Goal: Answer question/provide support: Share knowledge or assist other users

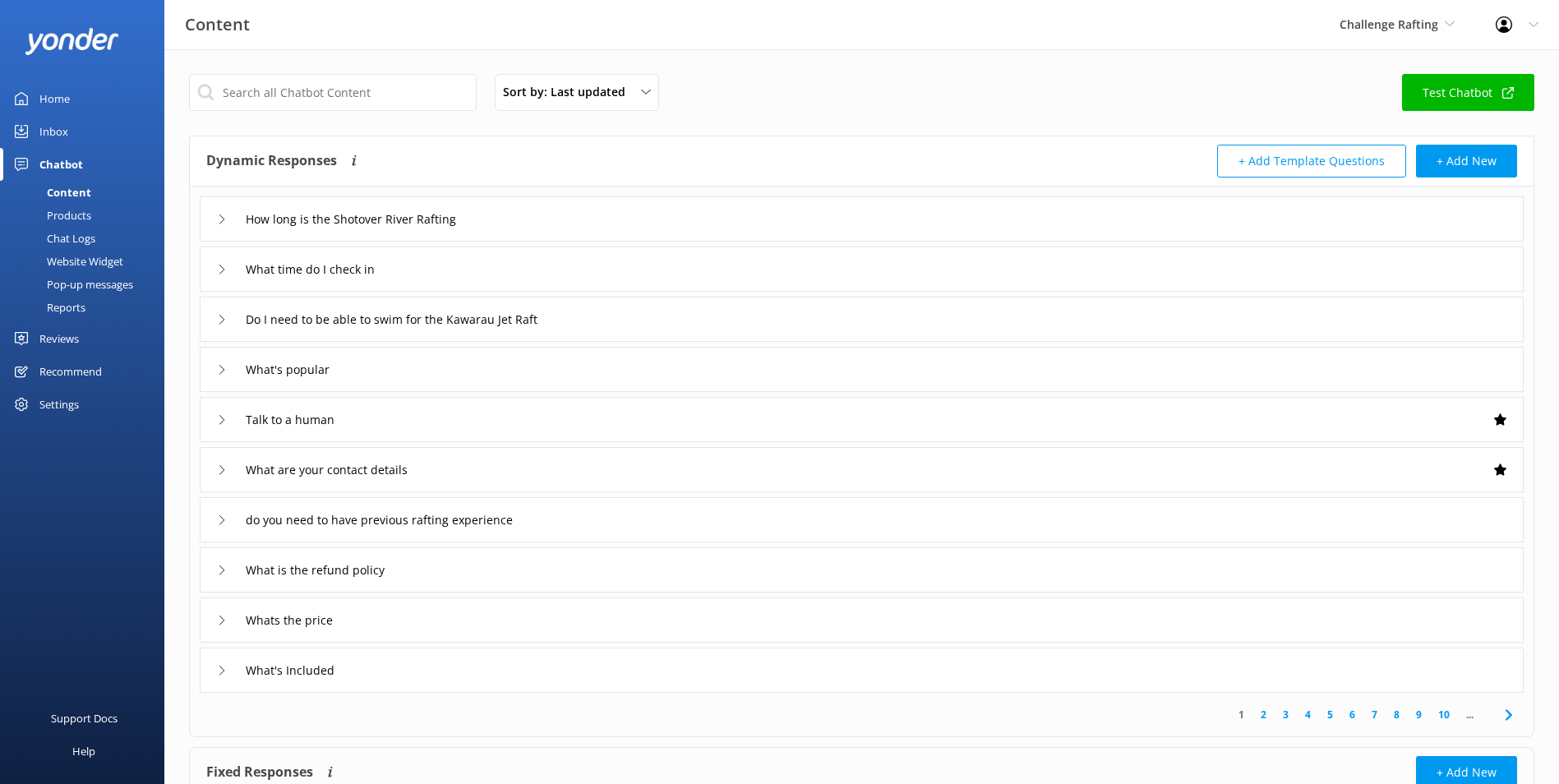
click at [49, 124] on div "Inbox" at bounding box center [54, 131] width 29 height 33
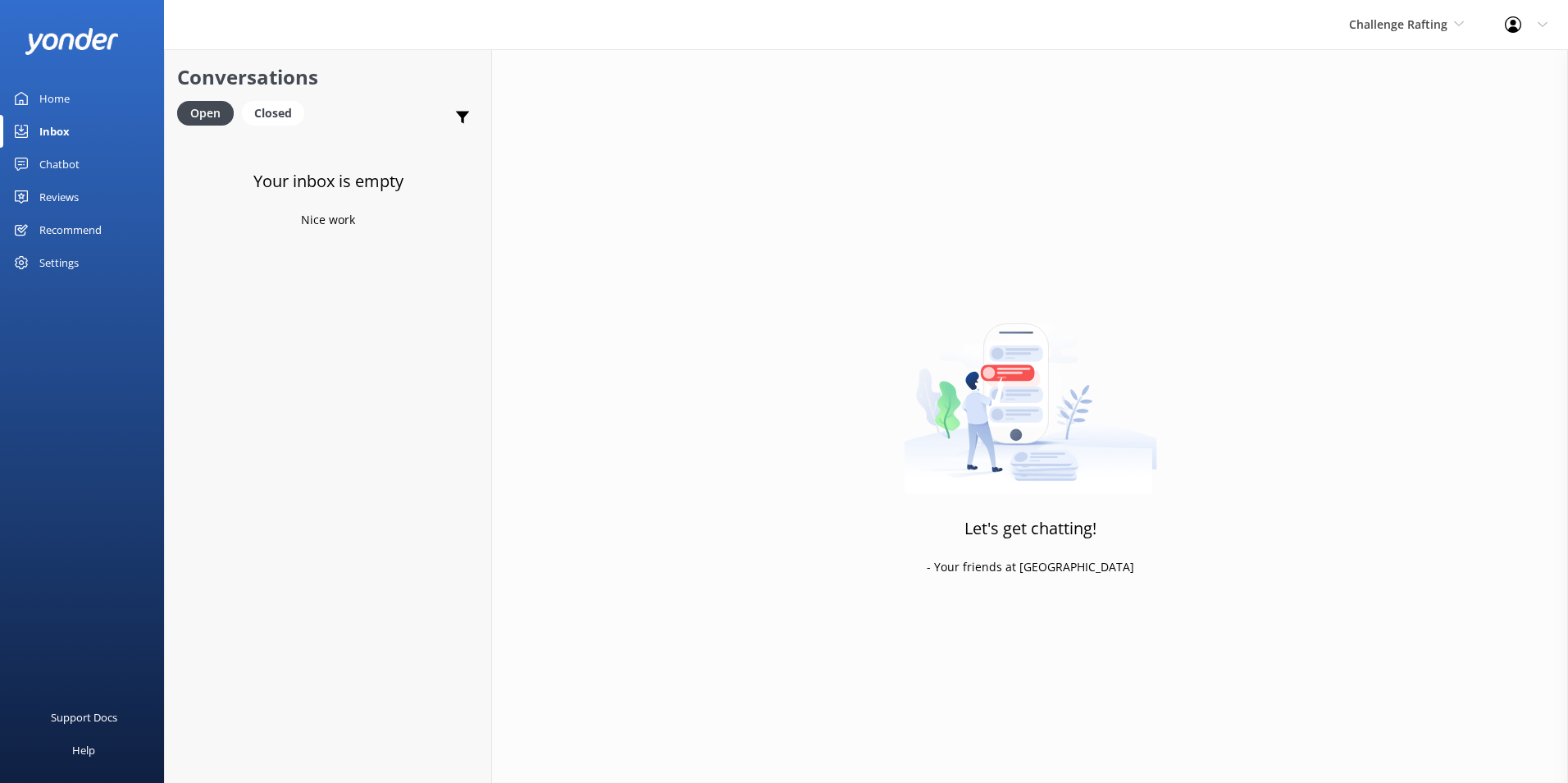
click at [58, 102] on div "Home" at bounding box center [54, 98] width 30 height 33
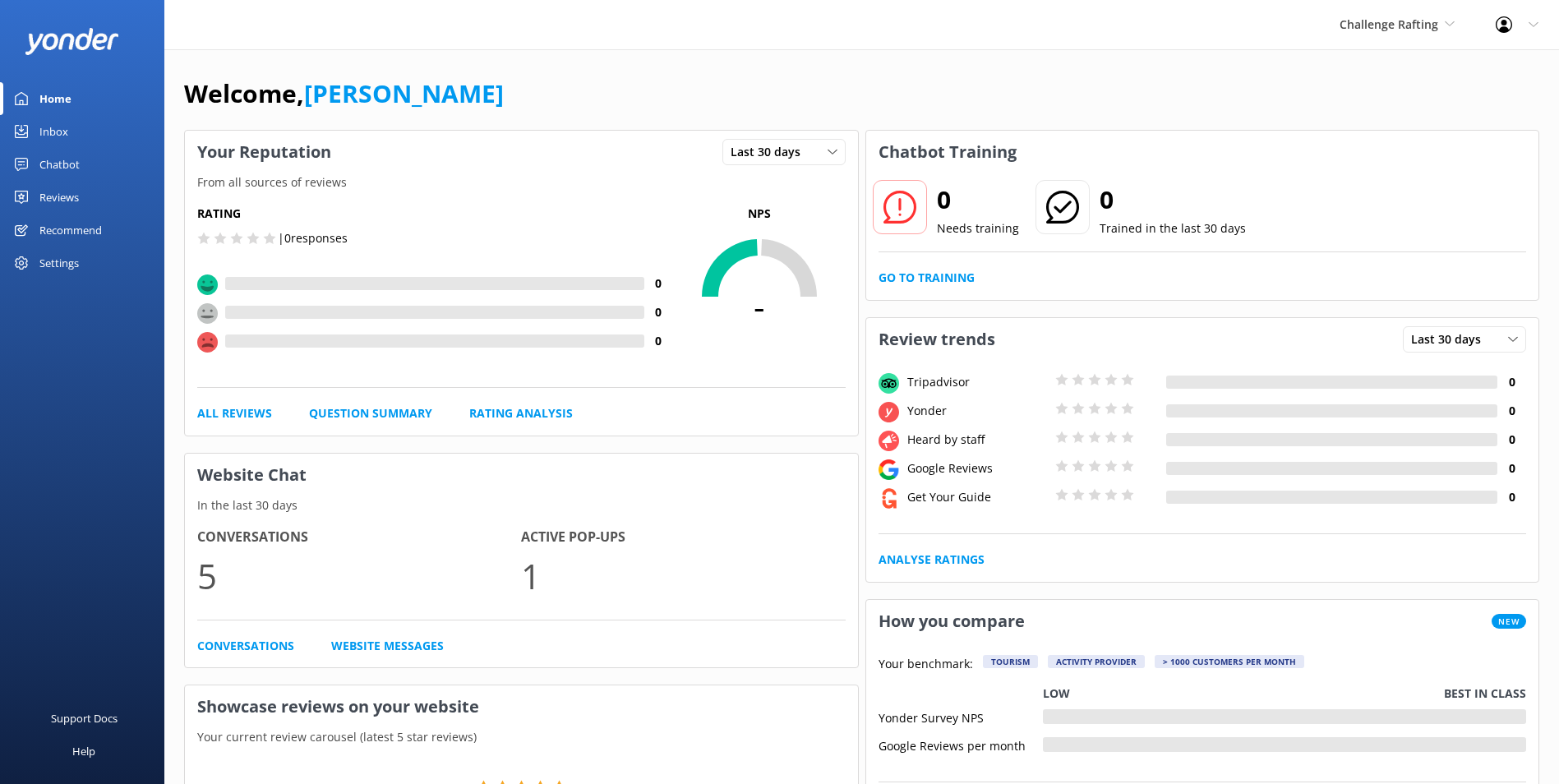
click at [68, 127] on div "Inbox" at bounding box center [54, 131] width 29 height 33
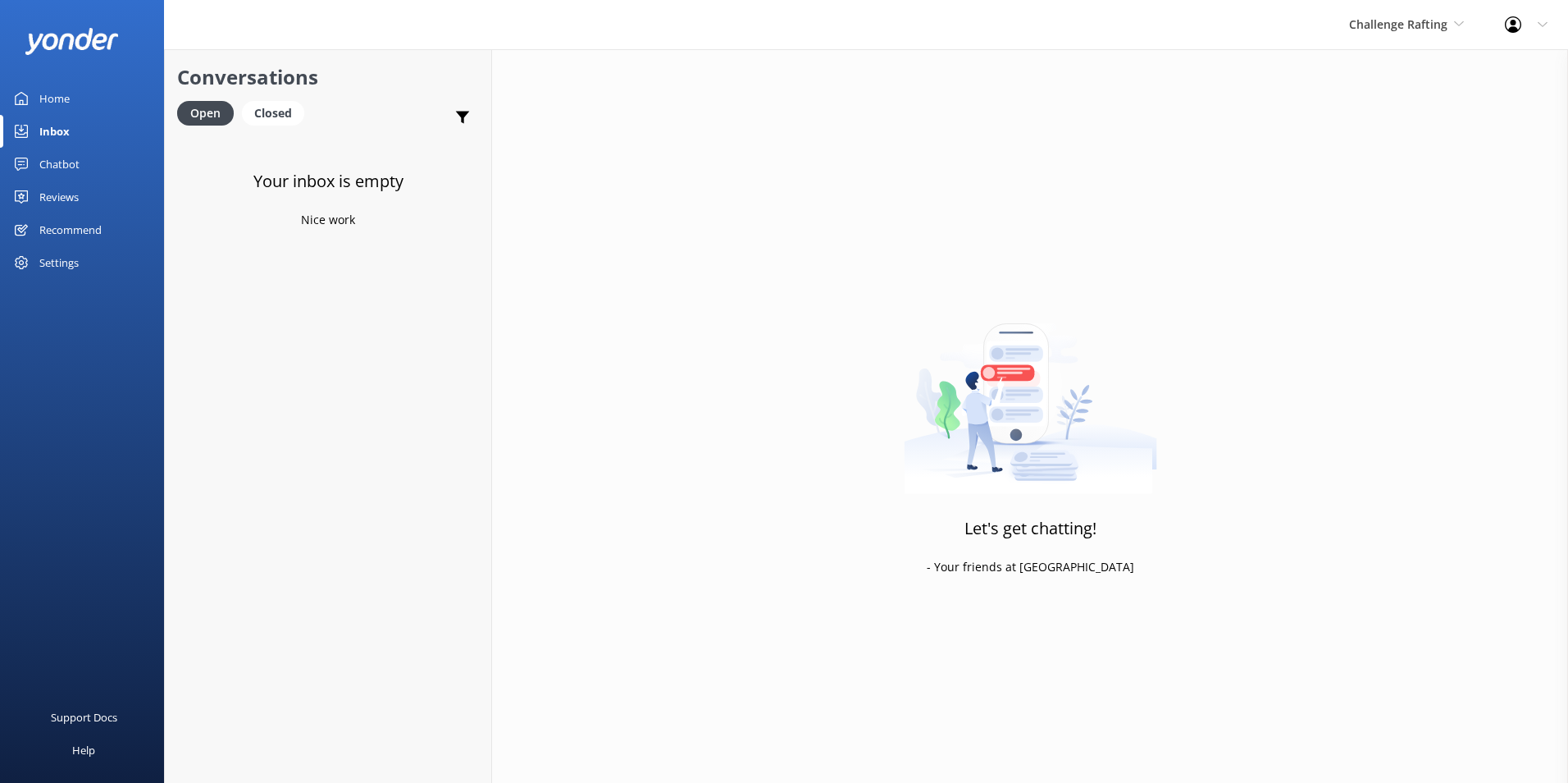
click at [64, 166] on div "Chatbot" at bounding box center [60, 164] width 40 height 33
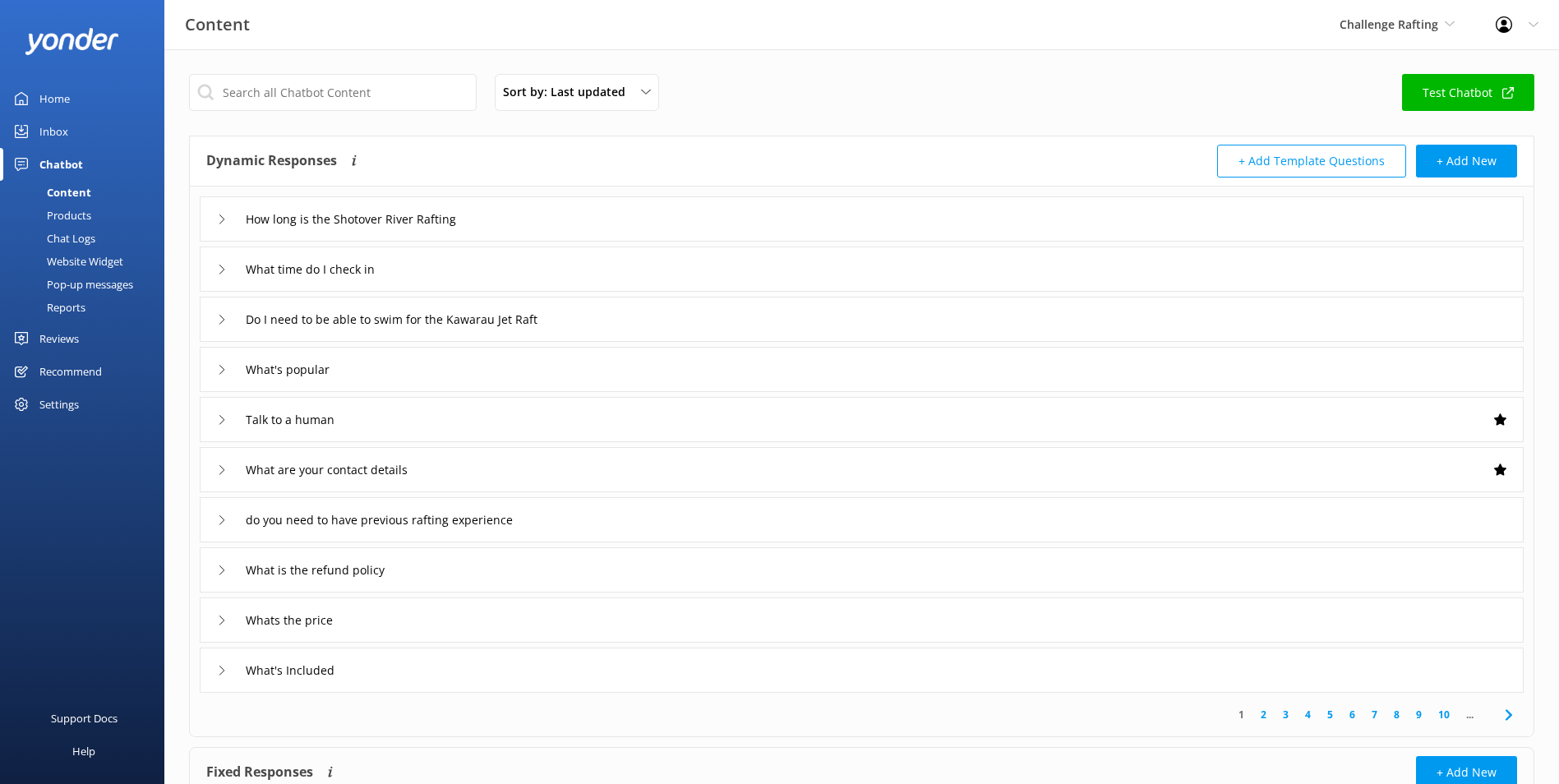
click at [44, 128] on div "Inbox" at bounding box center [54, 131] width 29 height 33
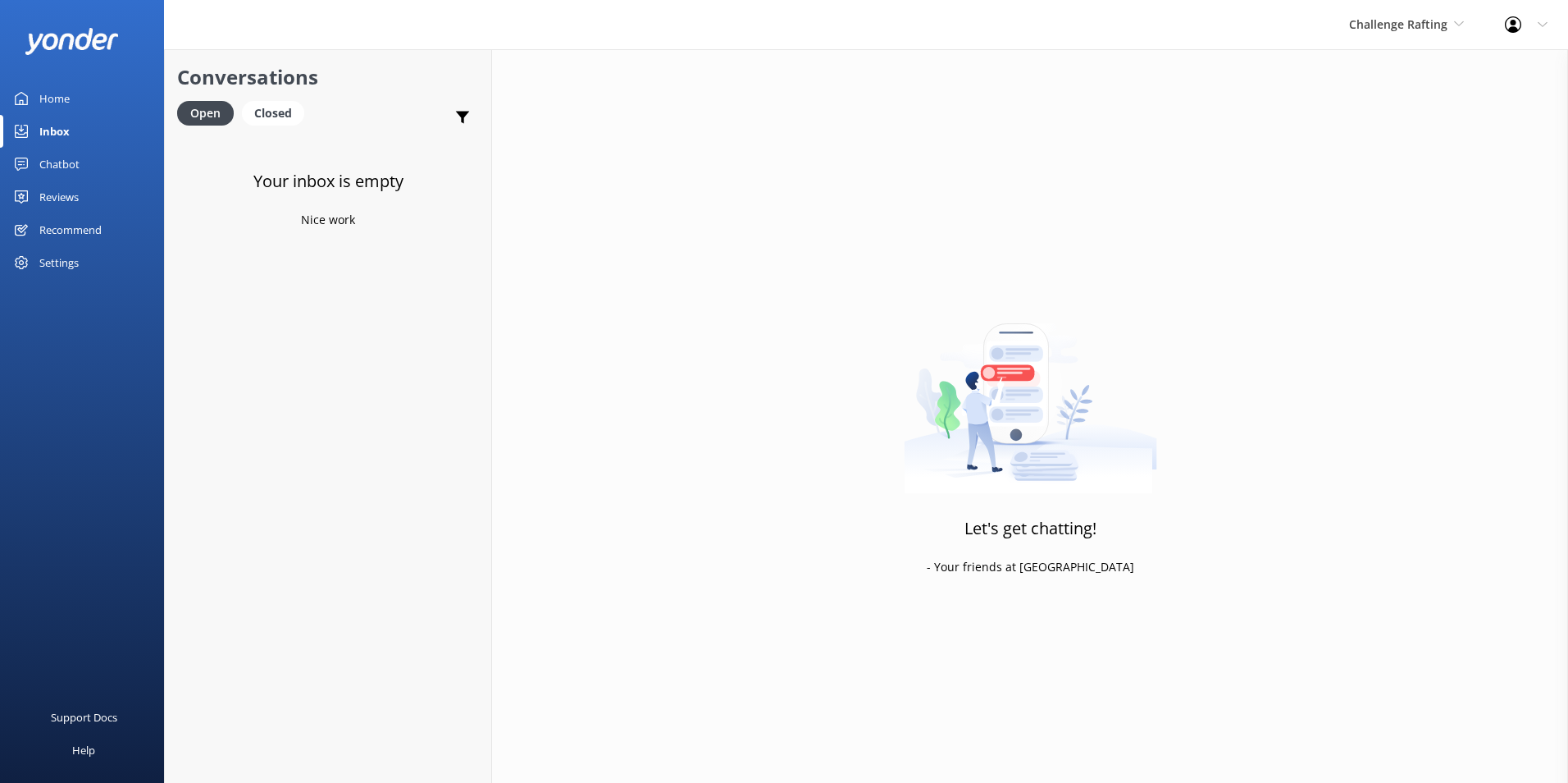
click at [1030, 11] on div "Challenge Rafting Milford Sound Scenic Flights Glacier Helicopters The Helicopt…" at bounding box center [1407, 24] width 156 height 49
click at [1030, 213] on link "[PERSON_NAME] Mountains Heli-Ski" at bounding box center [1411, 233] width 164 height 54
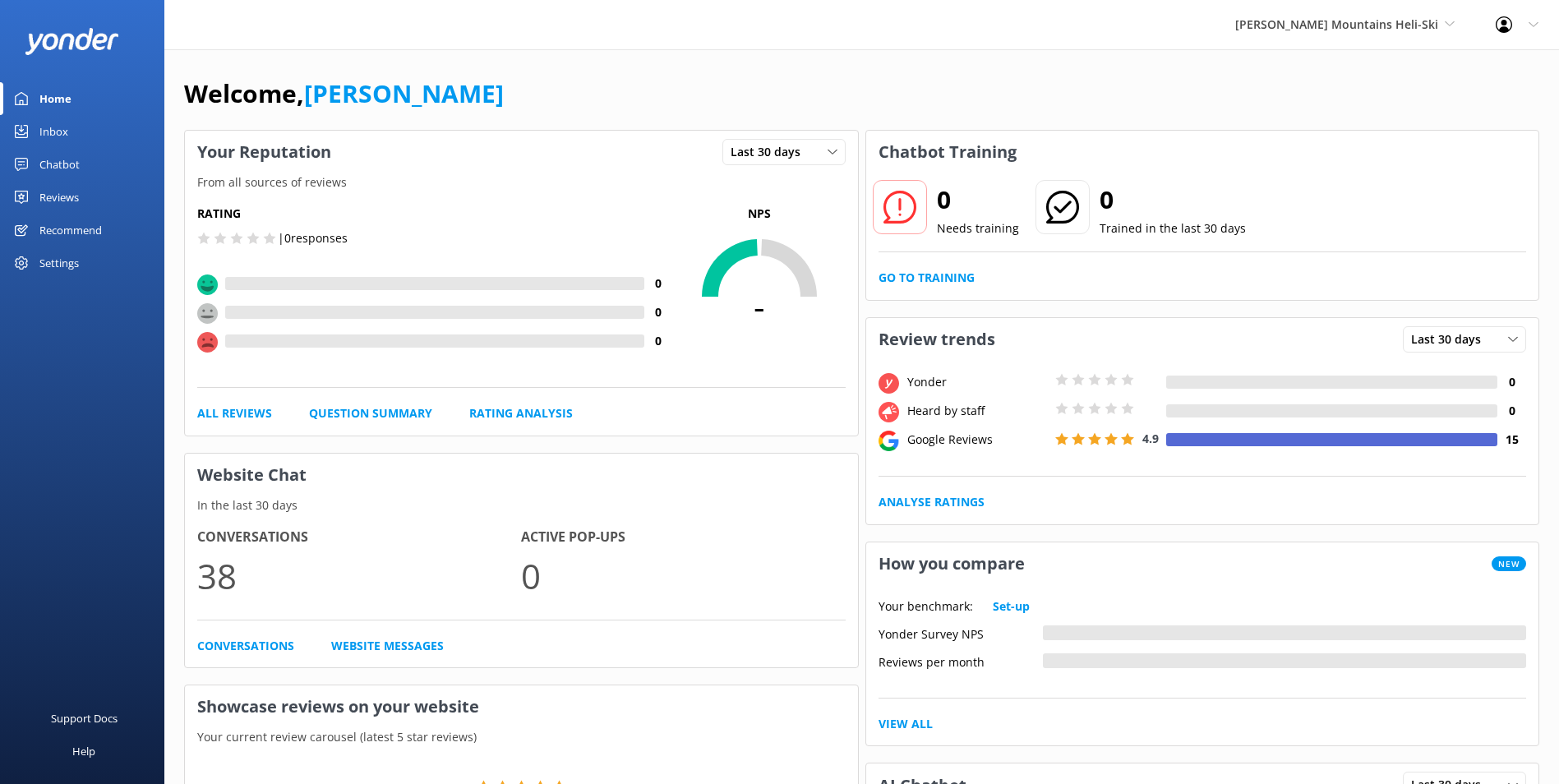
click at [70, 120] on link "Inbox" at bounding box center [82, 131] width 164 height 33
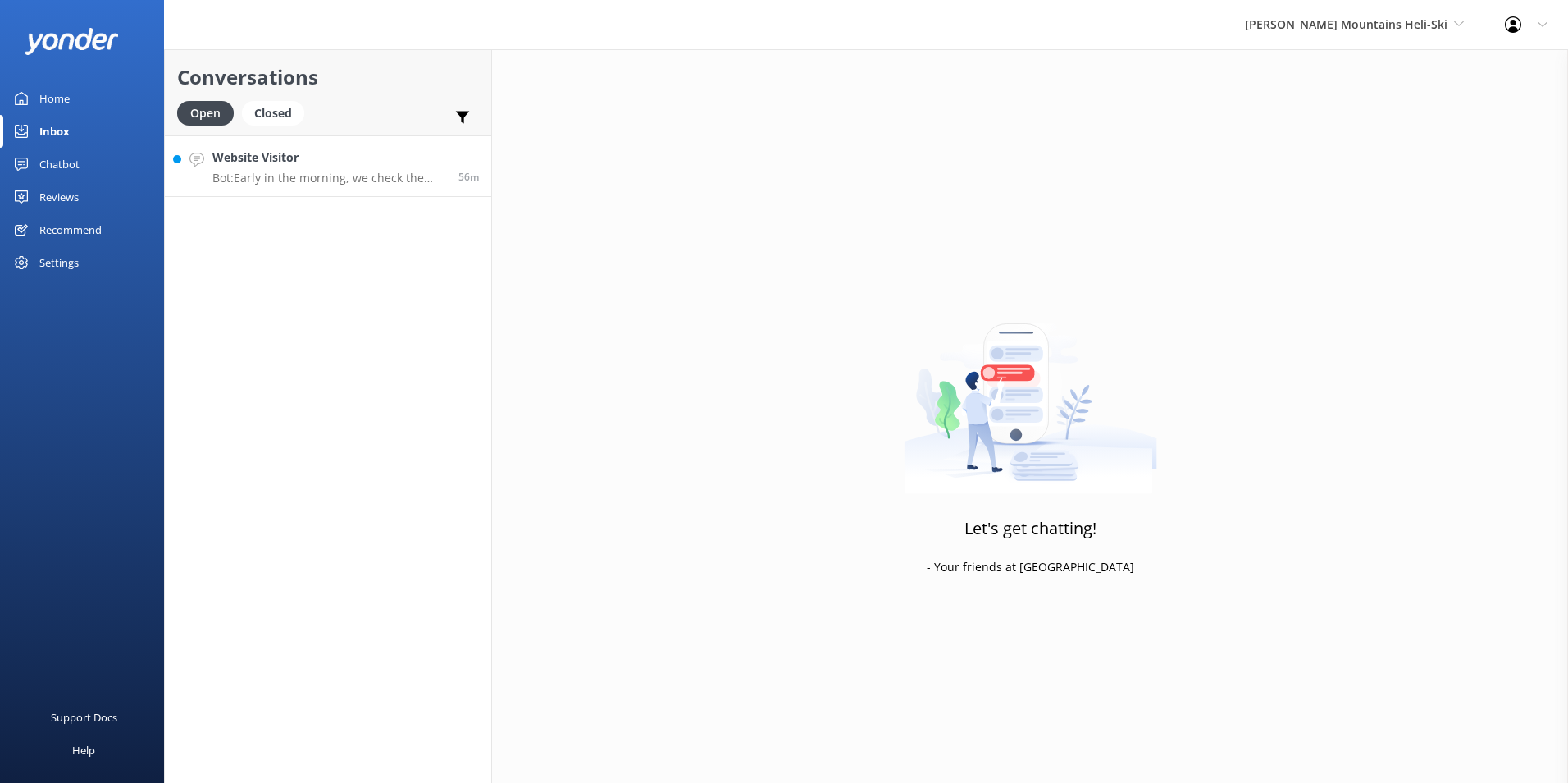
click at [279, 185] on link "Website Visitor Bot: Early in the morning, we check the weather and then contac…" at bounding box center [328, 166] width 327 height 62
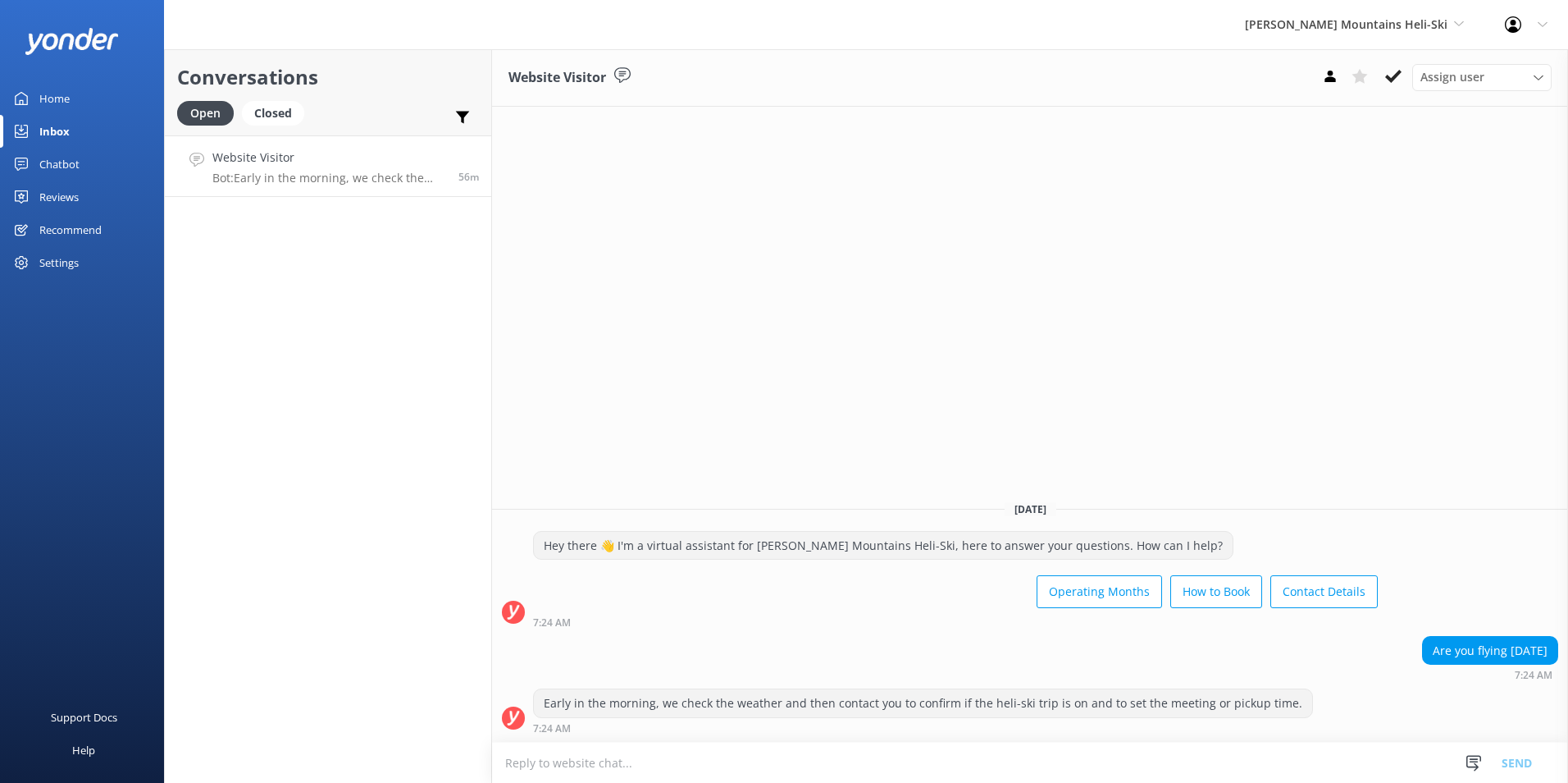
click at [1030, 68] on button at bounding box center [1360, 76] width 30 height 25
click at [1030, 77] on use at bounding box center [1393, 76] width 16 height 14
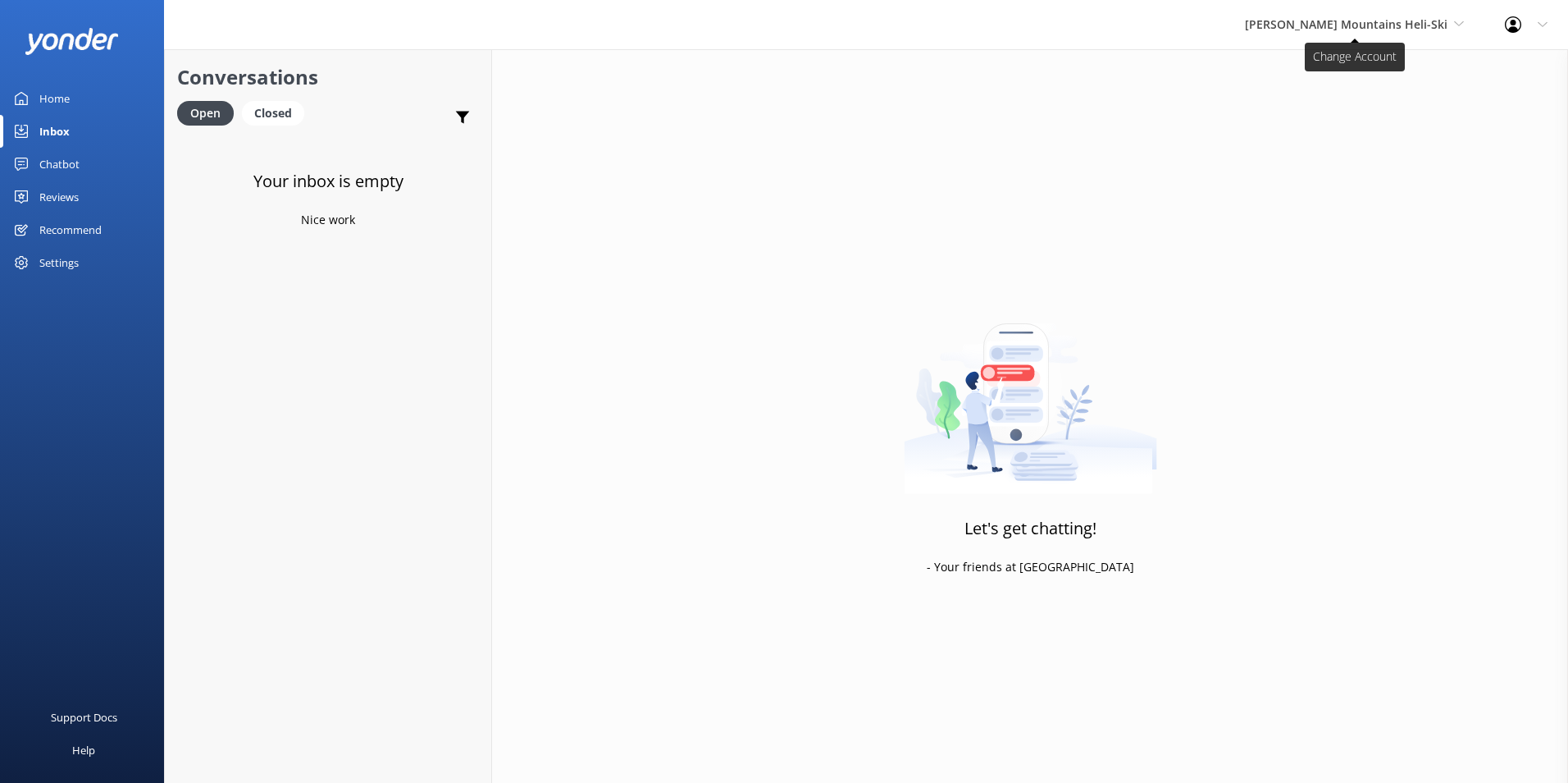
click at [1030, 16] on span "[PERSON_NAME] Mountains Heli-Ski" at bounding box center [1346, 24] width 202 height 15
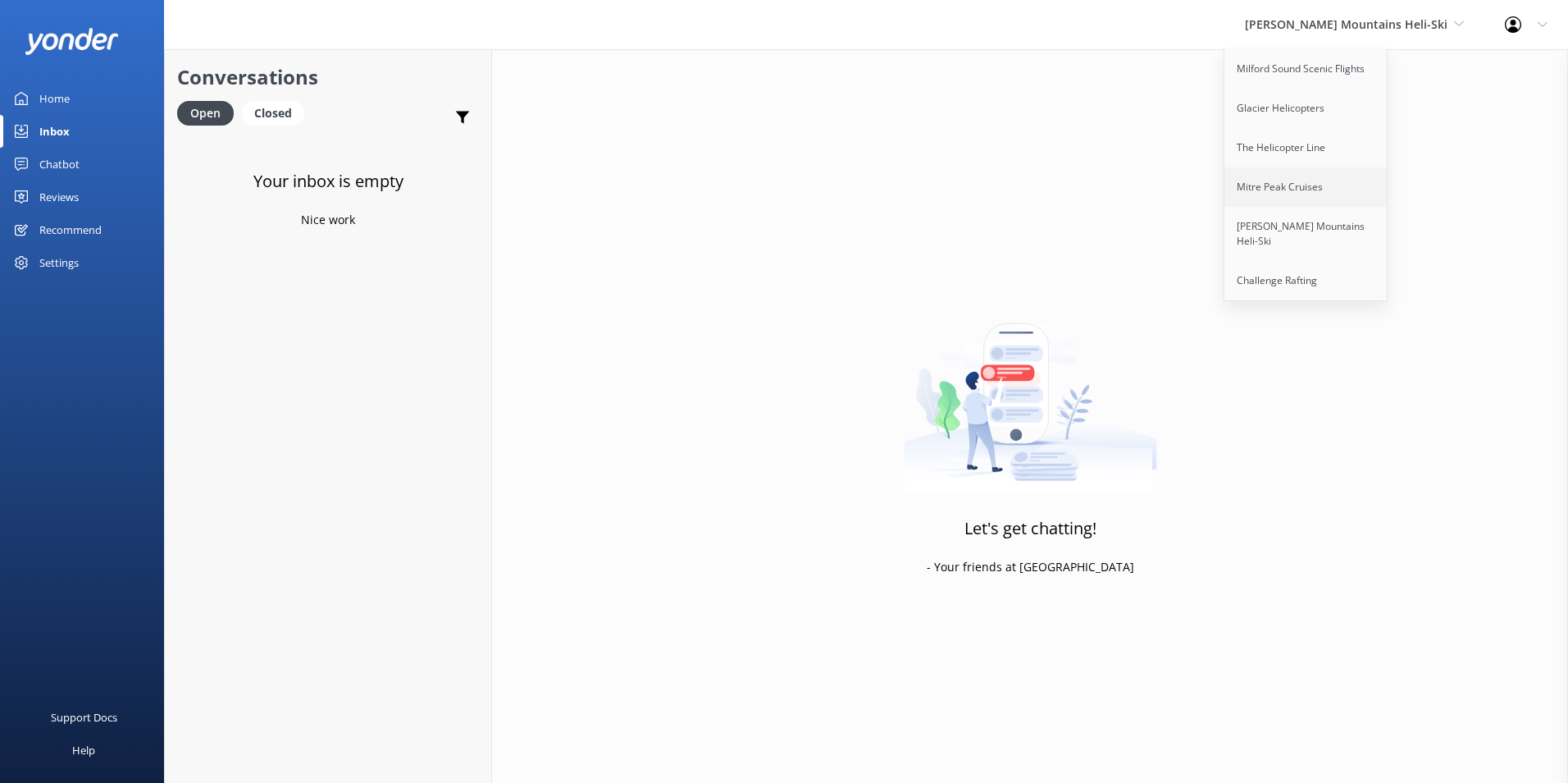
click at [1030, 185] on link "Mitre Peak Cruises" at bounding box center [1306, 187] width 164 height 40
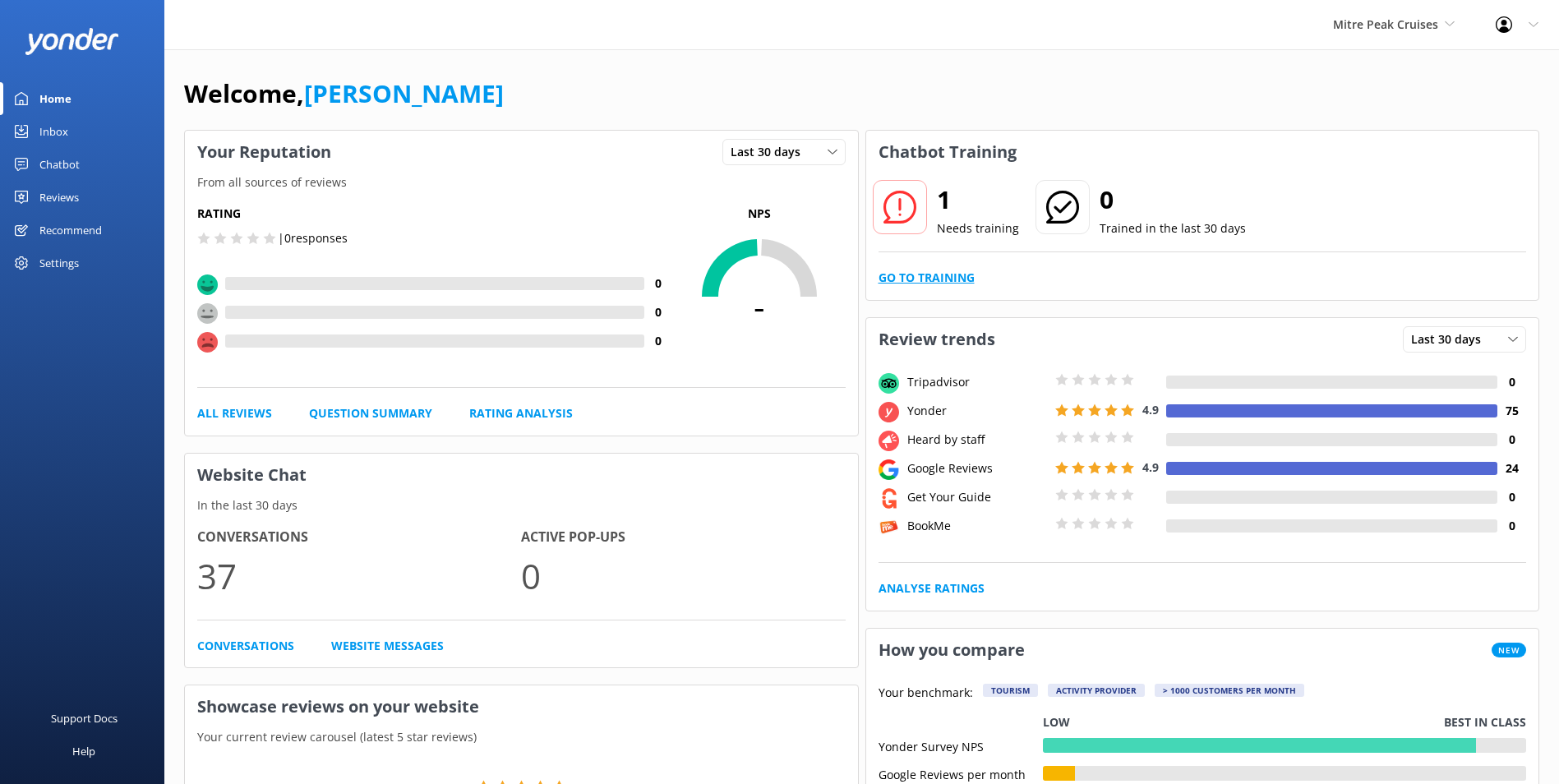
click at [941, 269] on link "Go to Training" at bounding box center [927, 277] width 97 height 18
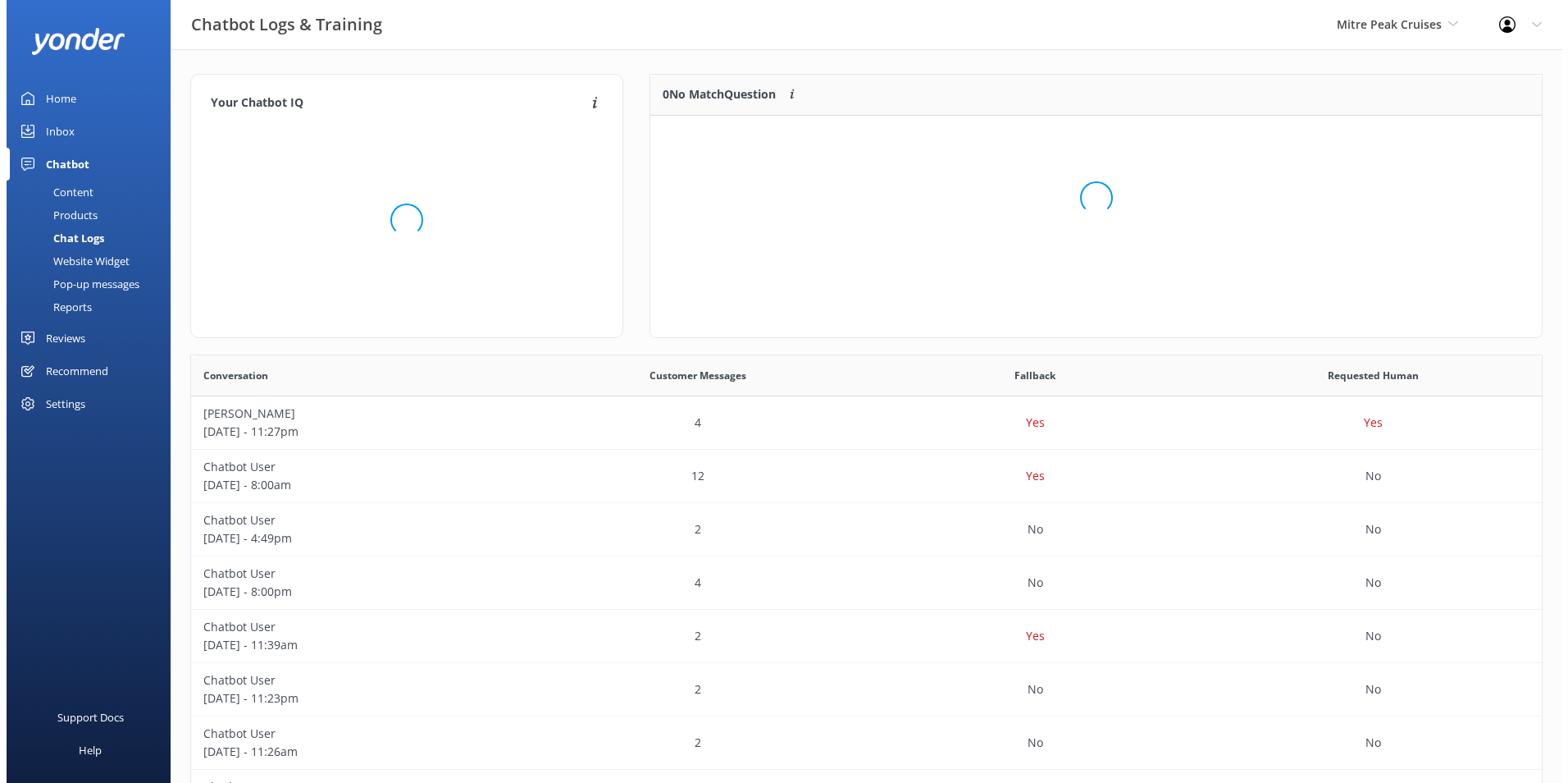
scroll to position [70, 878]
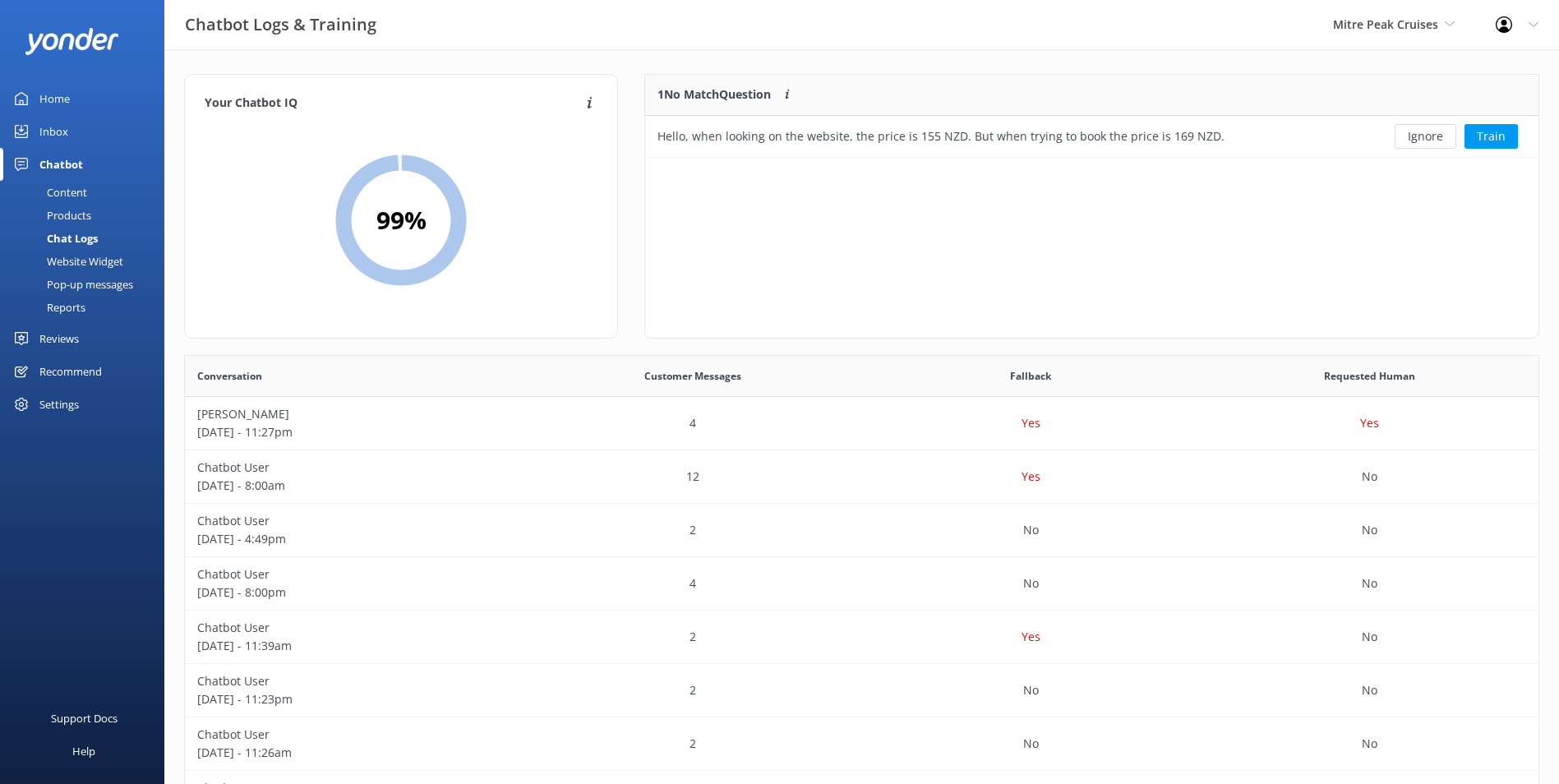
click at [119, 126] on link "Inbox" at bounding box center [82, 131] width 164 height 33
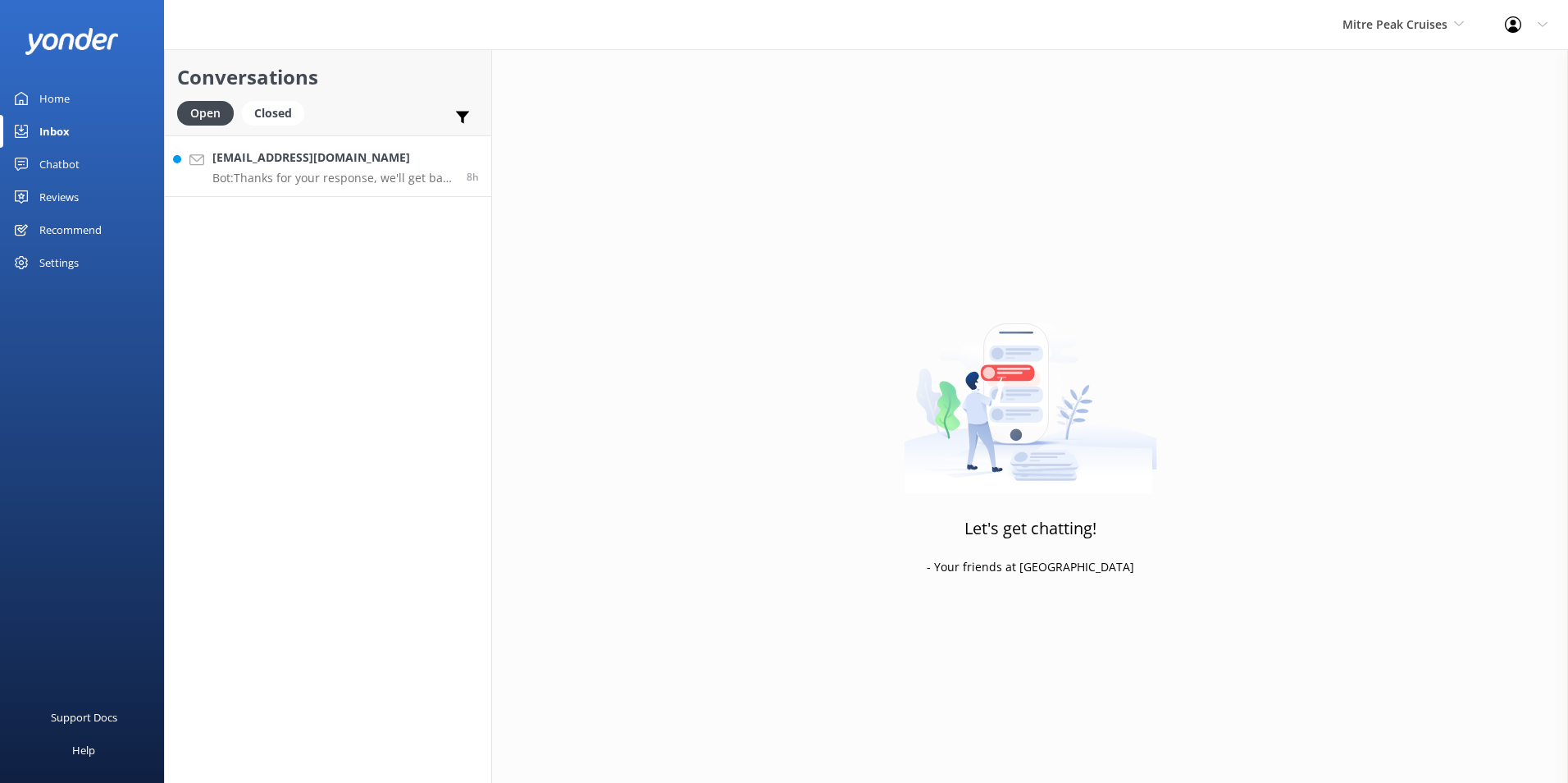
click at [407, 174] on p "Bot: Thanks for your response, we'll get back to you as soon as we can during o…" at bounding box center [332, 177] width 242 height 14
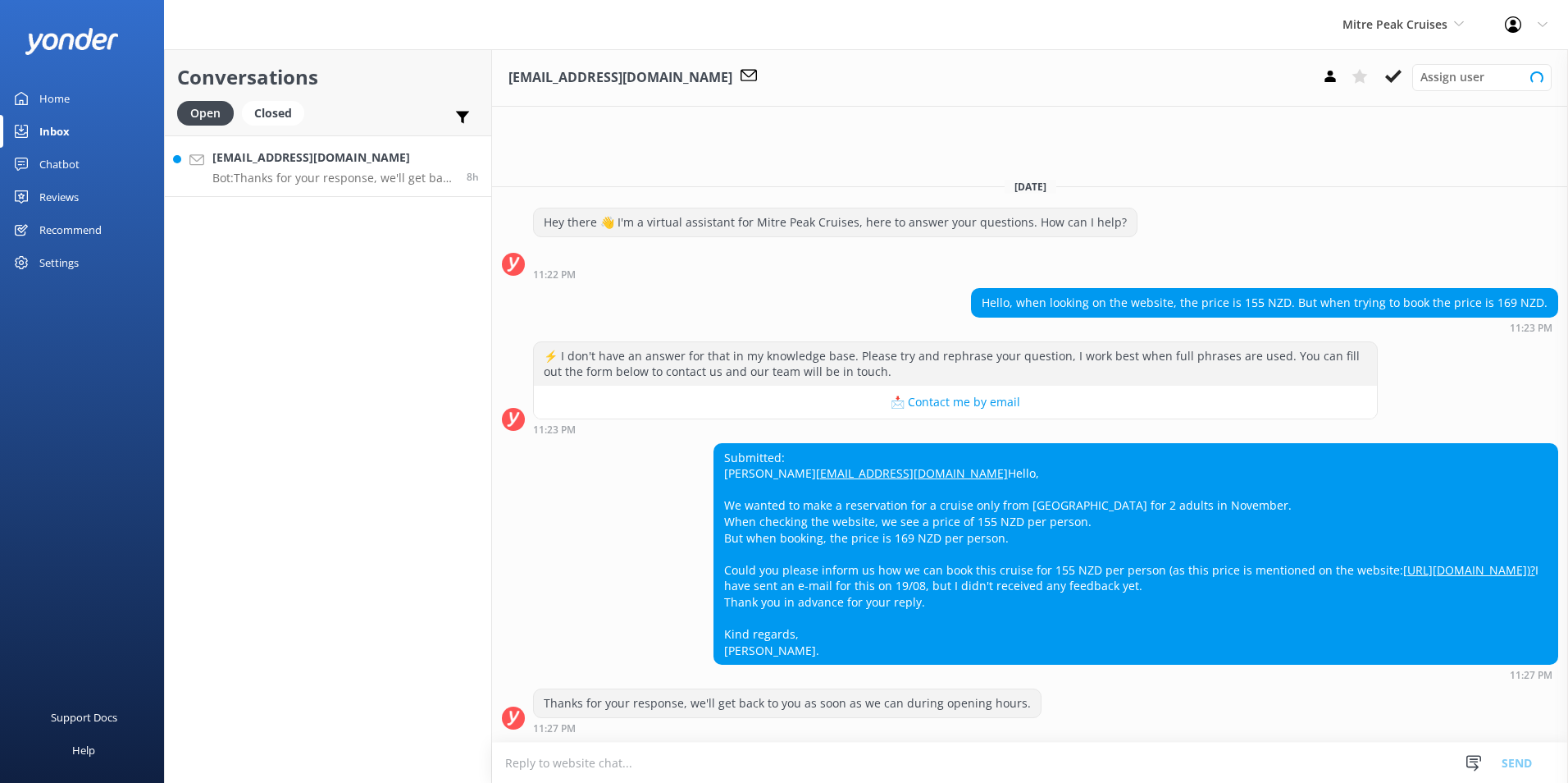
scroll to position [7, 0]
click at [633, 475] on textarea at bounding box center [1030, 763] width 1076 height 40
click at [768, 475] on textarea at bounding box center [1030, 763] width 1076 height 40
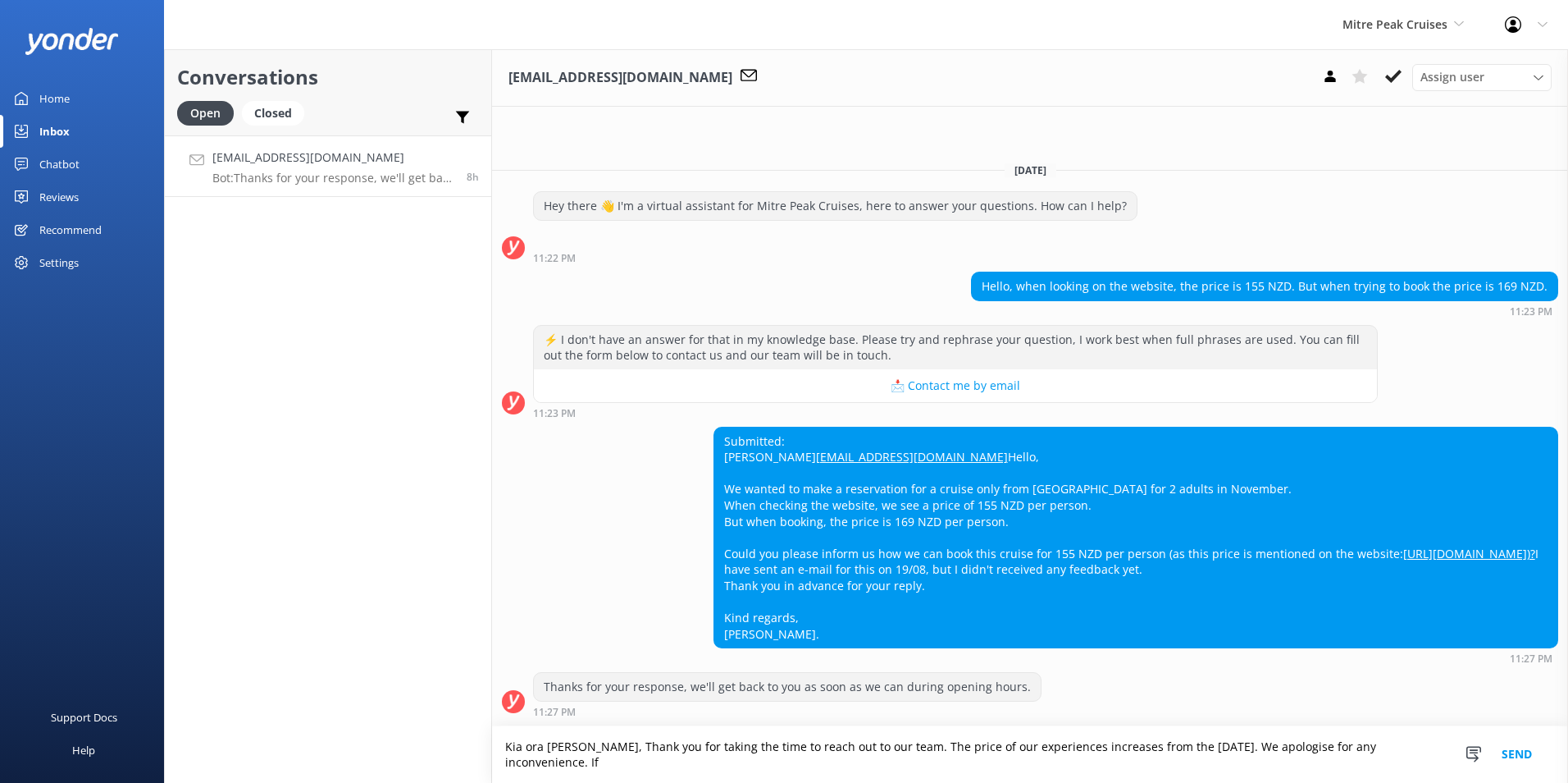
scroll to position [23, 0]
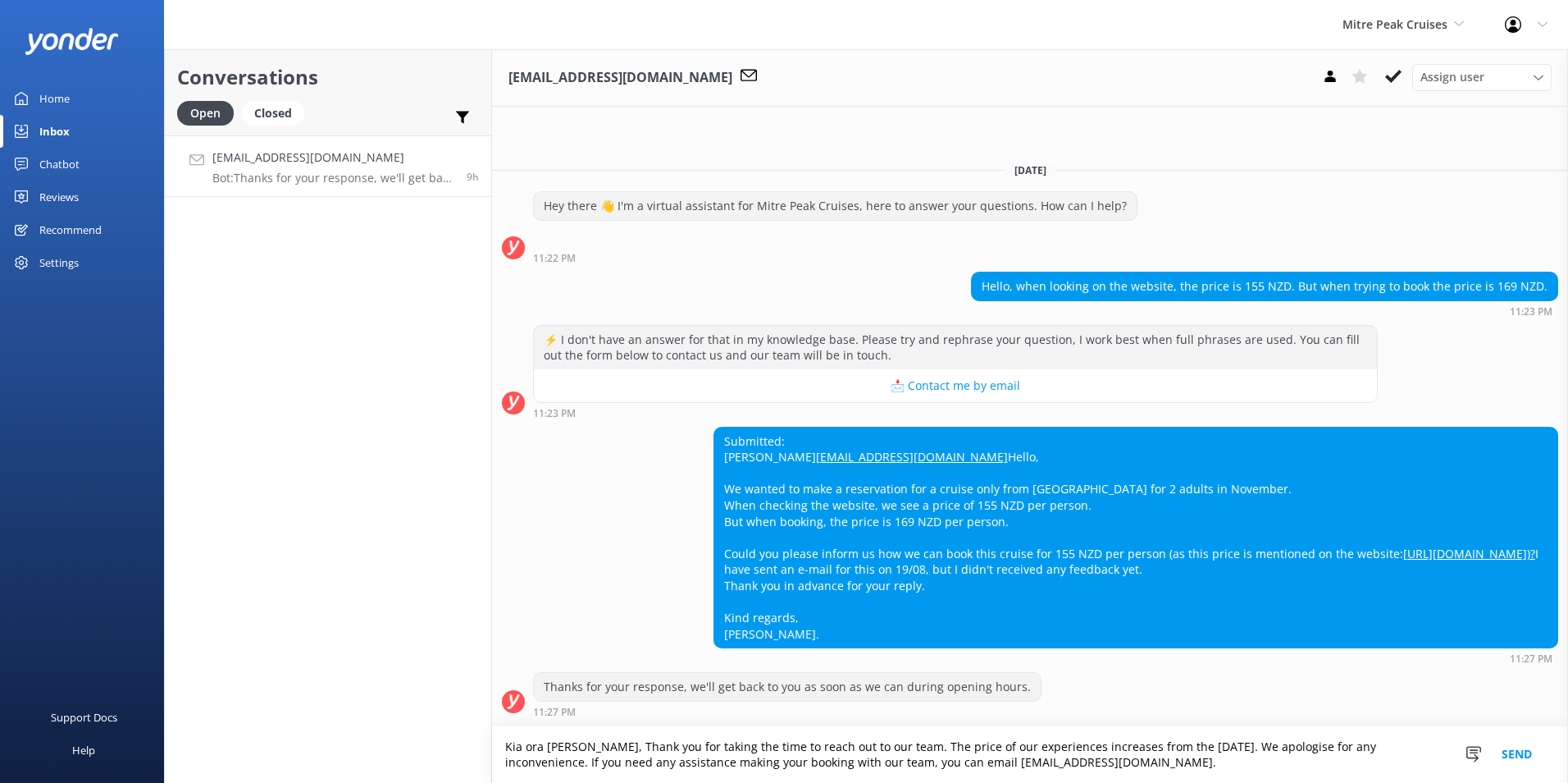
click at [1030, 475] on textarea "Kia ora [PERSON_NAME], Thank you for taking the time to reach out to our team. …" at bounding box center [1030, 754] width 1076 height 57
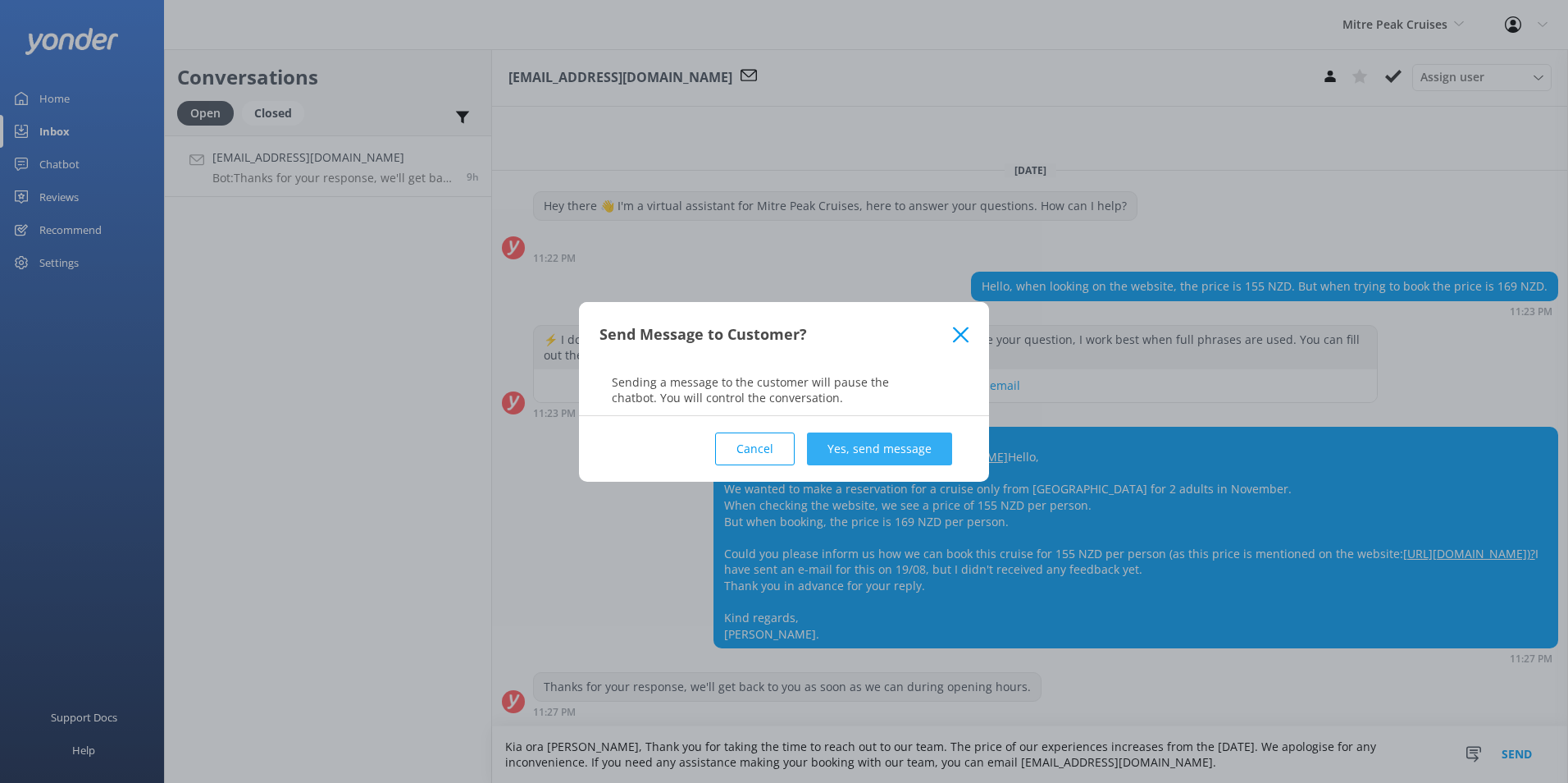
type textarea "Kia ora [PERSON_NAME], Thank you for taking the time to reach out to our team. …"
click at [876, 440] on button "Yes, send message" at bounding box center [879, 448] width 146 height 33
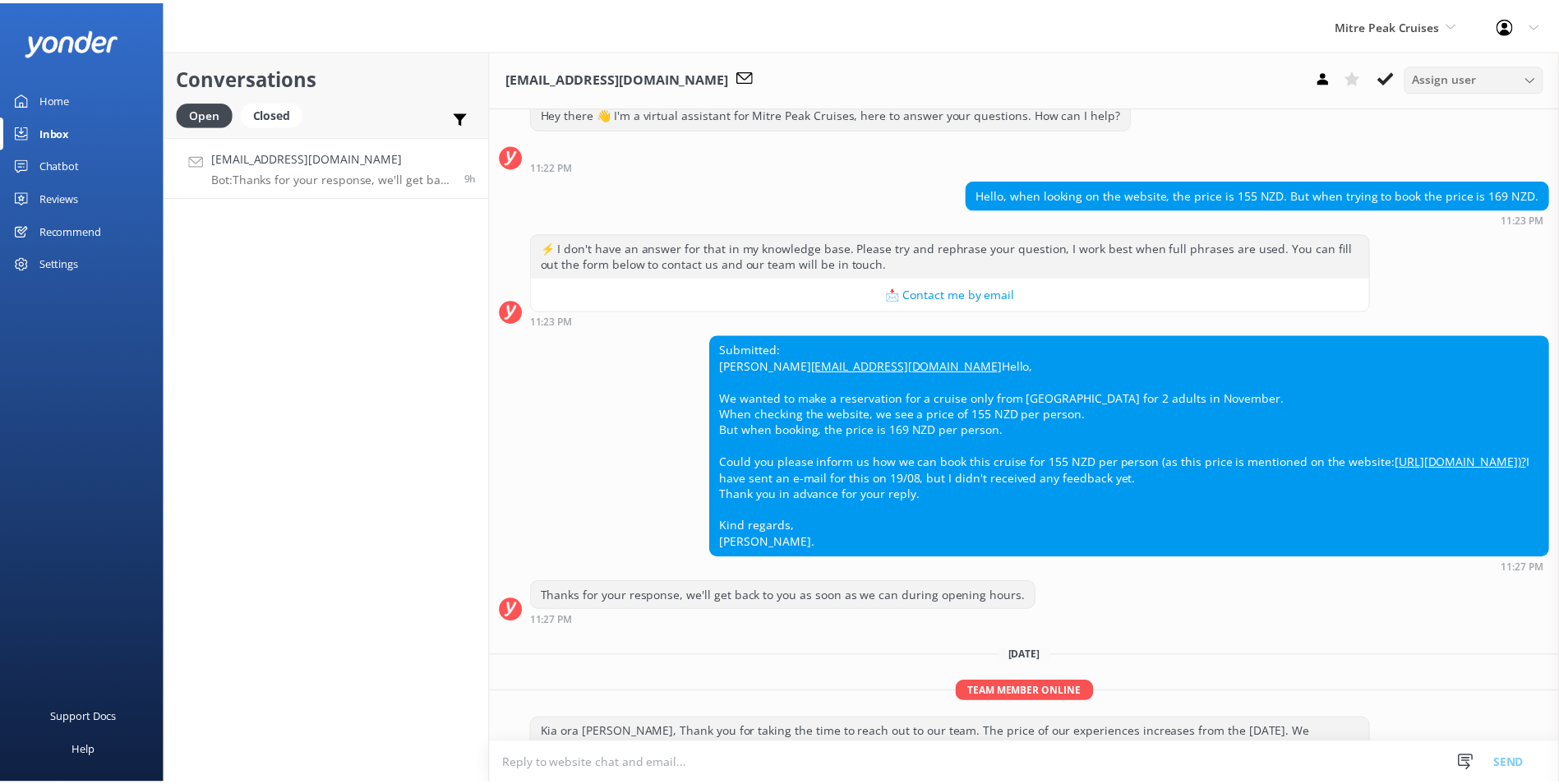
scroll to position [159, 0]
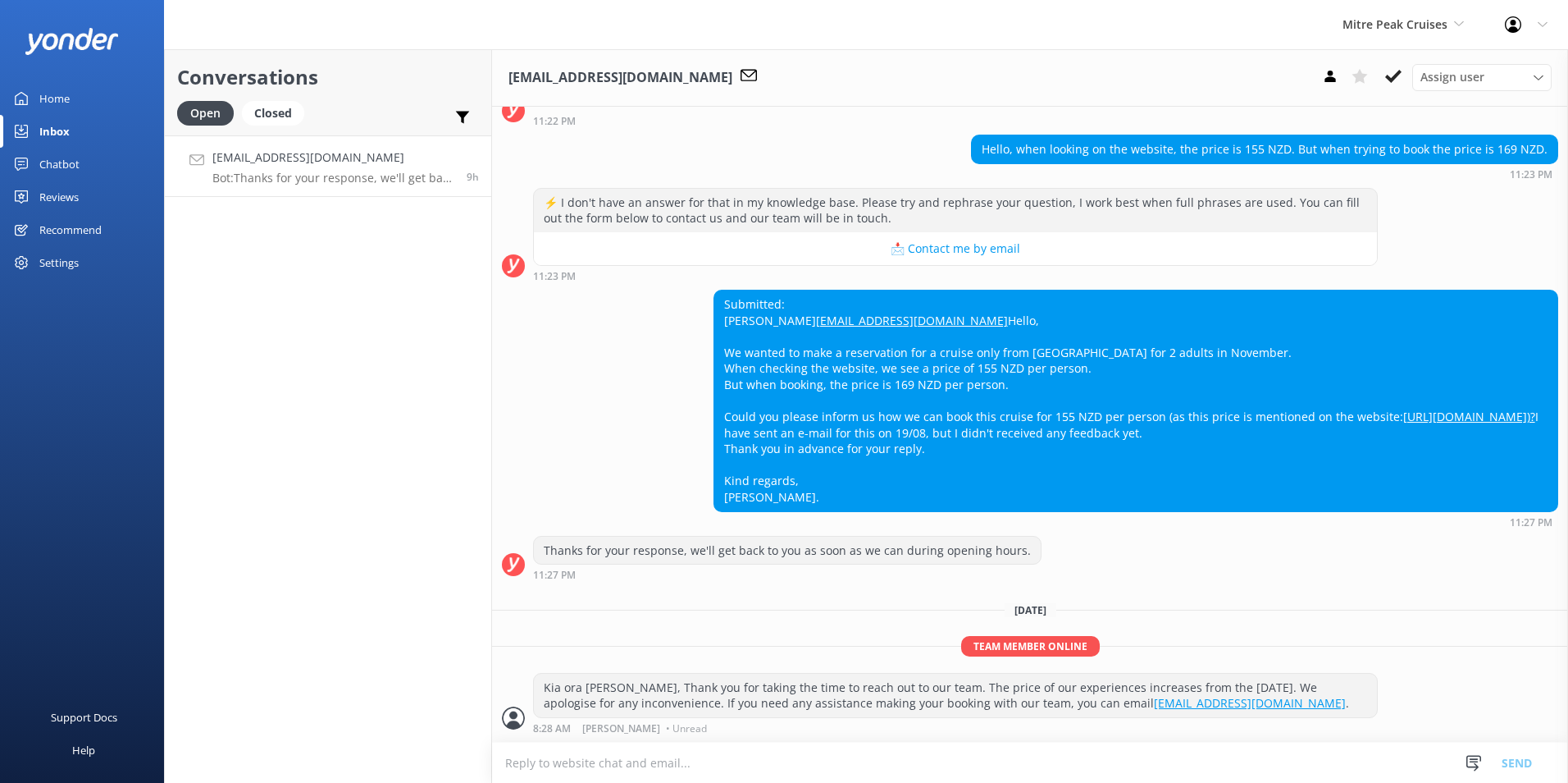
click at [1030, 86] on button at bounding box center [1393, 76] width 30 height 25
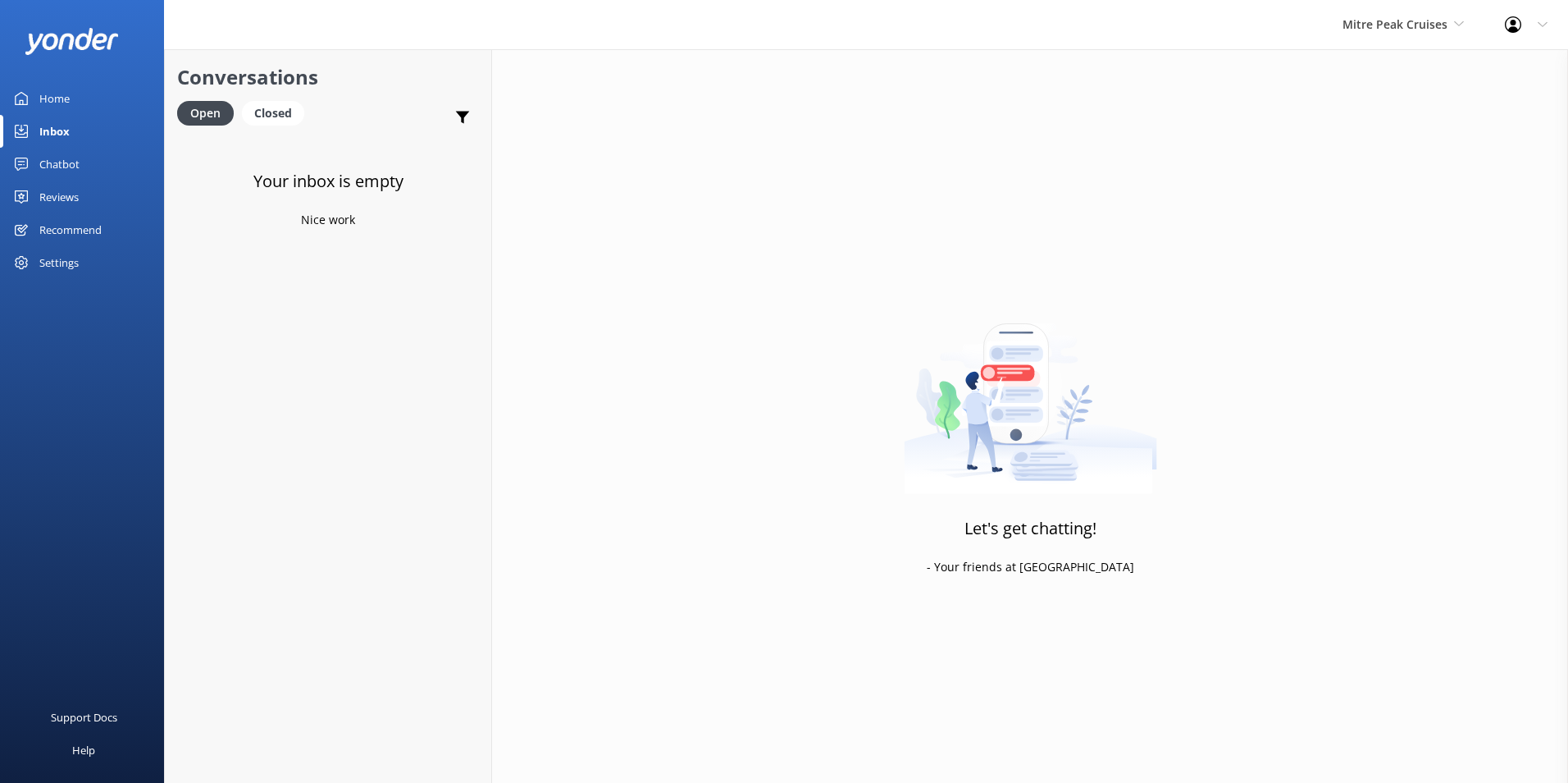
click at [86, 98] on link "Home" at bounding box center [82, 98] width 164 height 33
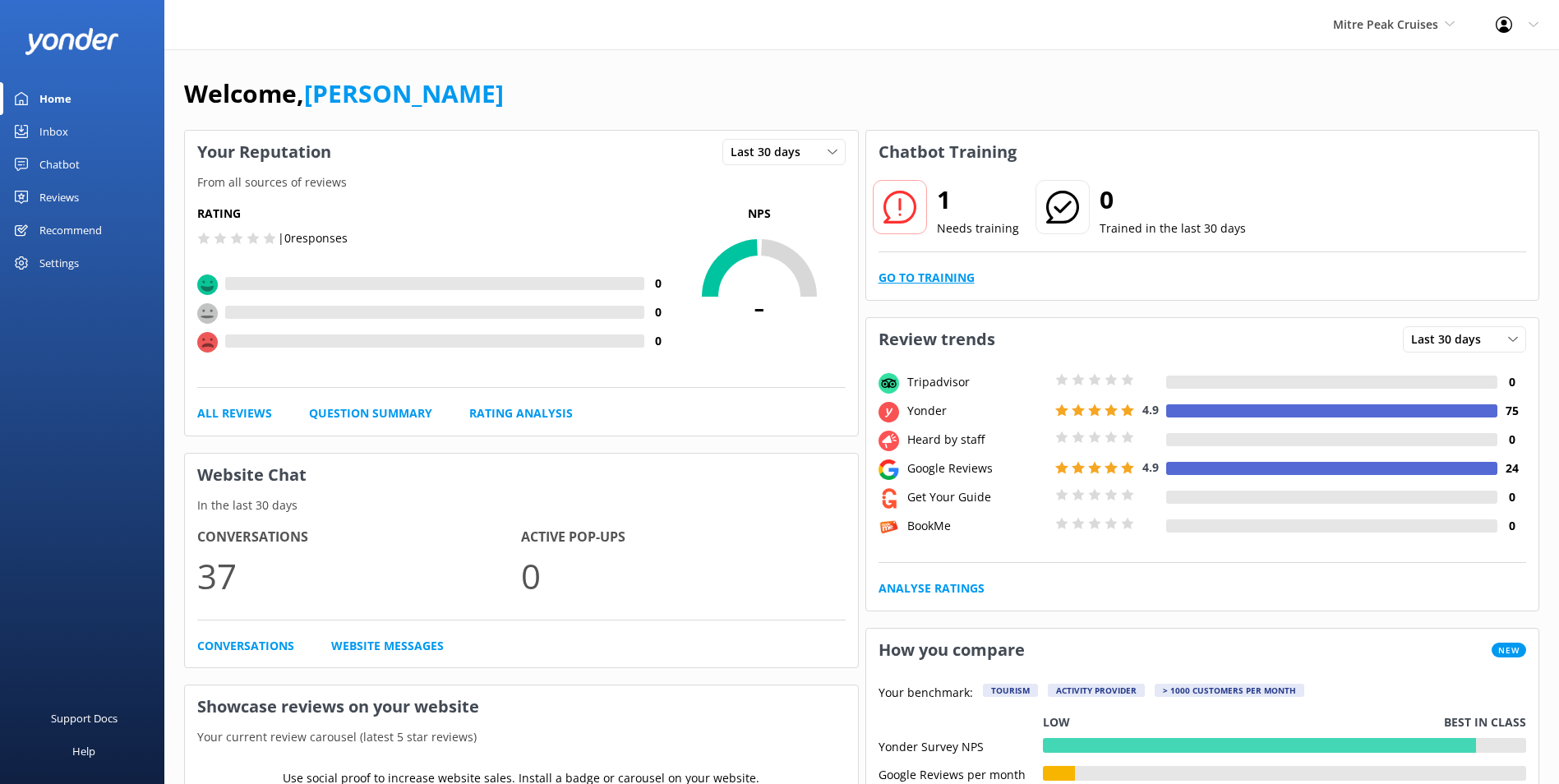
click at [978, 281] on div "Go to Training" at bounding box center [1203, 277] width 648 height 18
click at [967, 280] on link "Go to Training" at bounding box center [927, 277] width 97 height 18
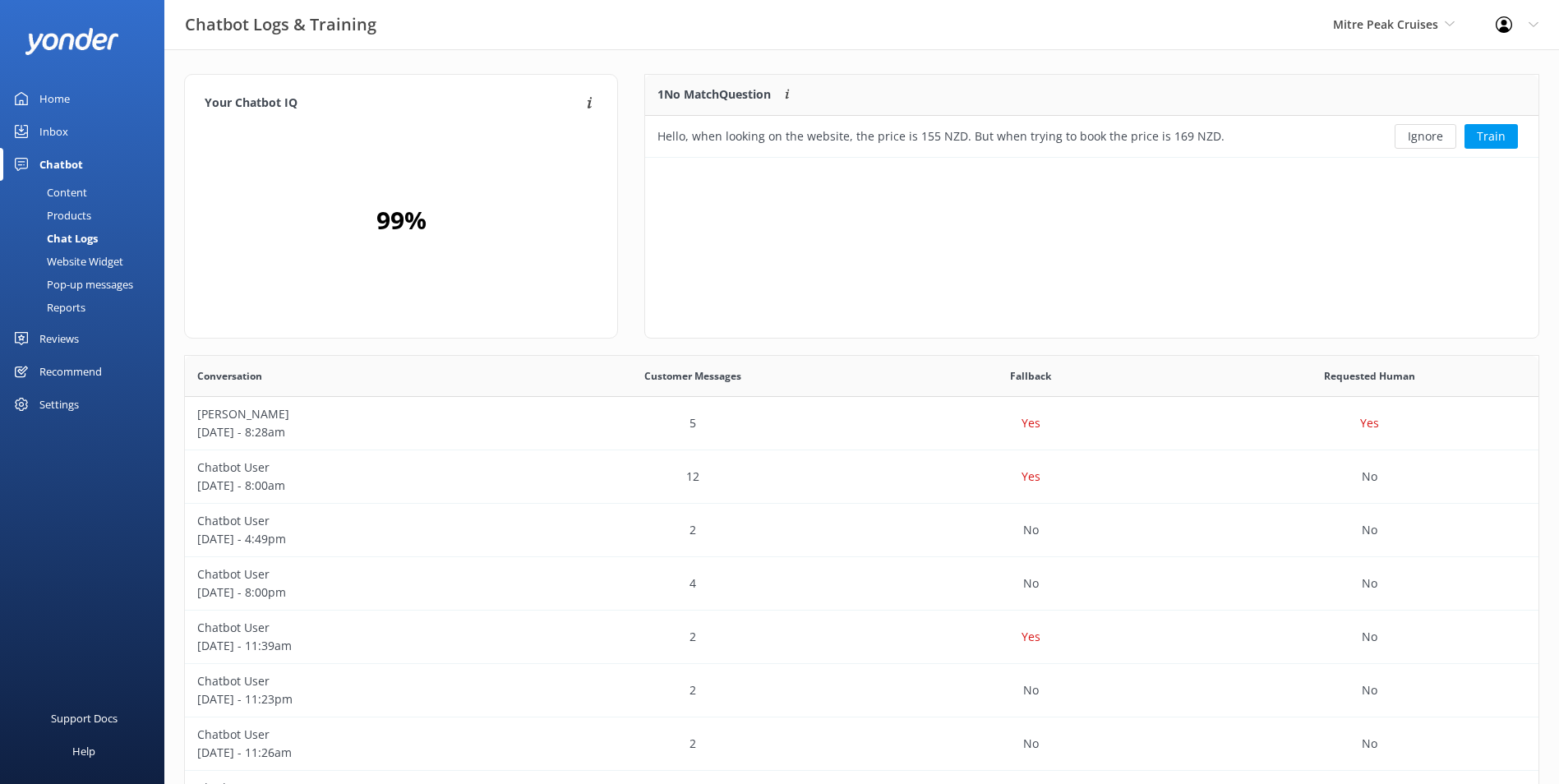
scroll to position [70, 880]
drag, startPoint x: 1394, startPoint y: 125, endPoint x: 1402, endPoint y: 134, distance: 12.0
click at [1033, 126] on div "Ignore Train" at bounding box center [1448, 136] width 182 height 42
click at [1033, 131] on button "Ignore" at bounding box center [1426, 136] width 62 height 25
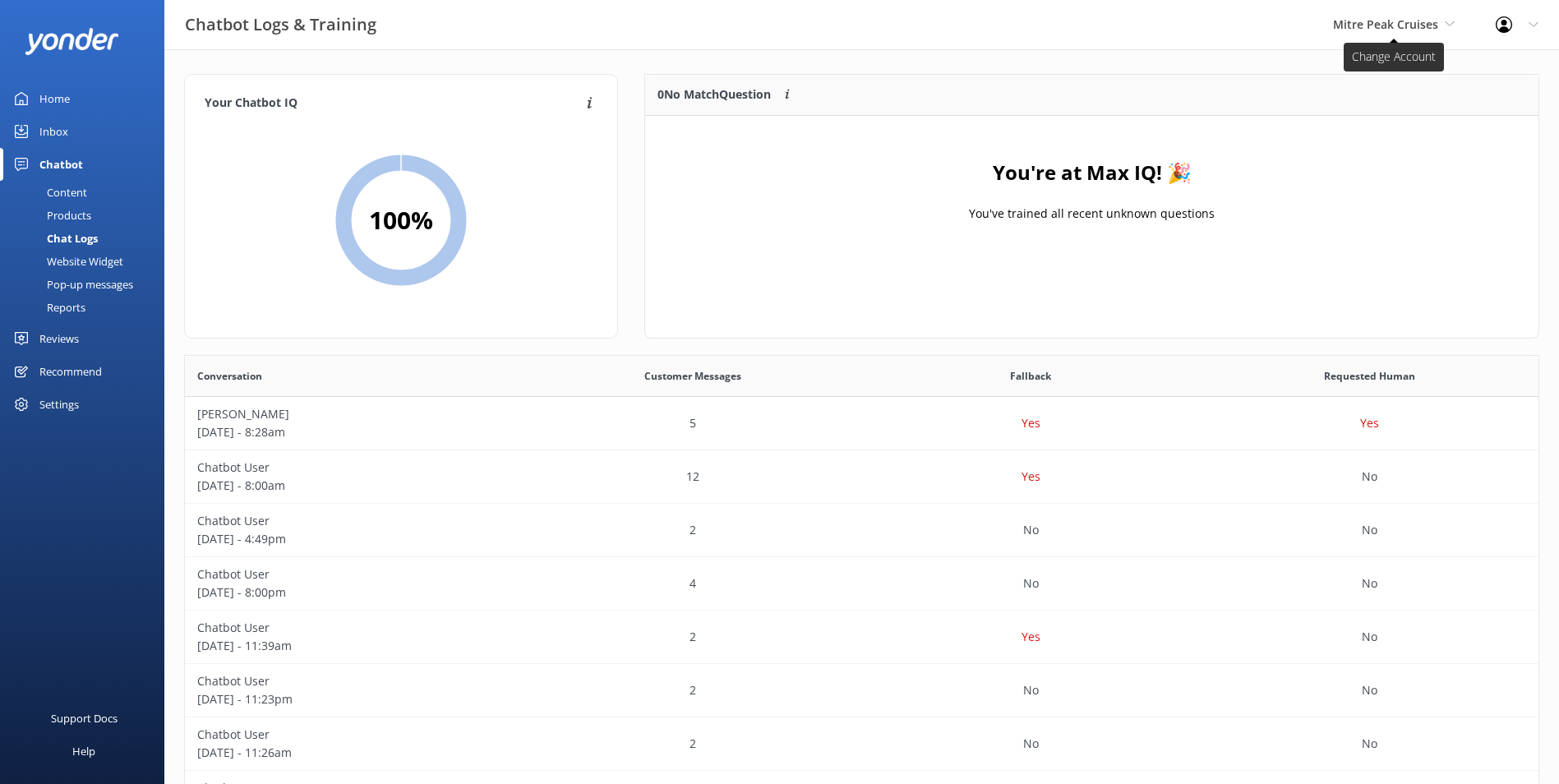
click at [1033, 25] on span "Mitre Peak Cruises" at bounding box center [1385, 24] width 105 height 15
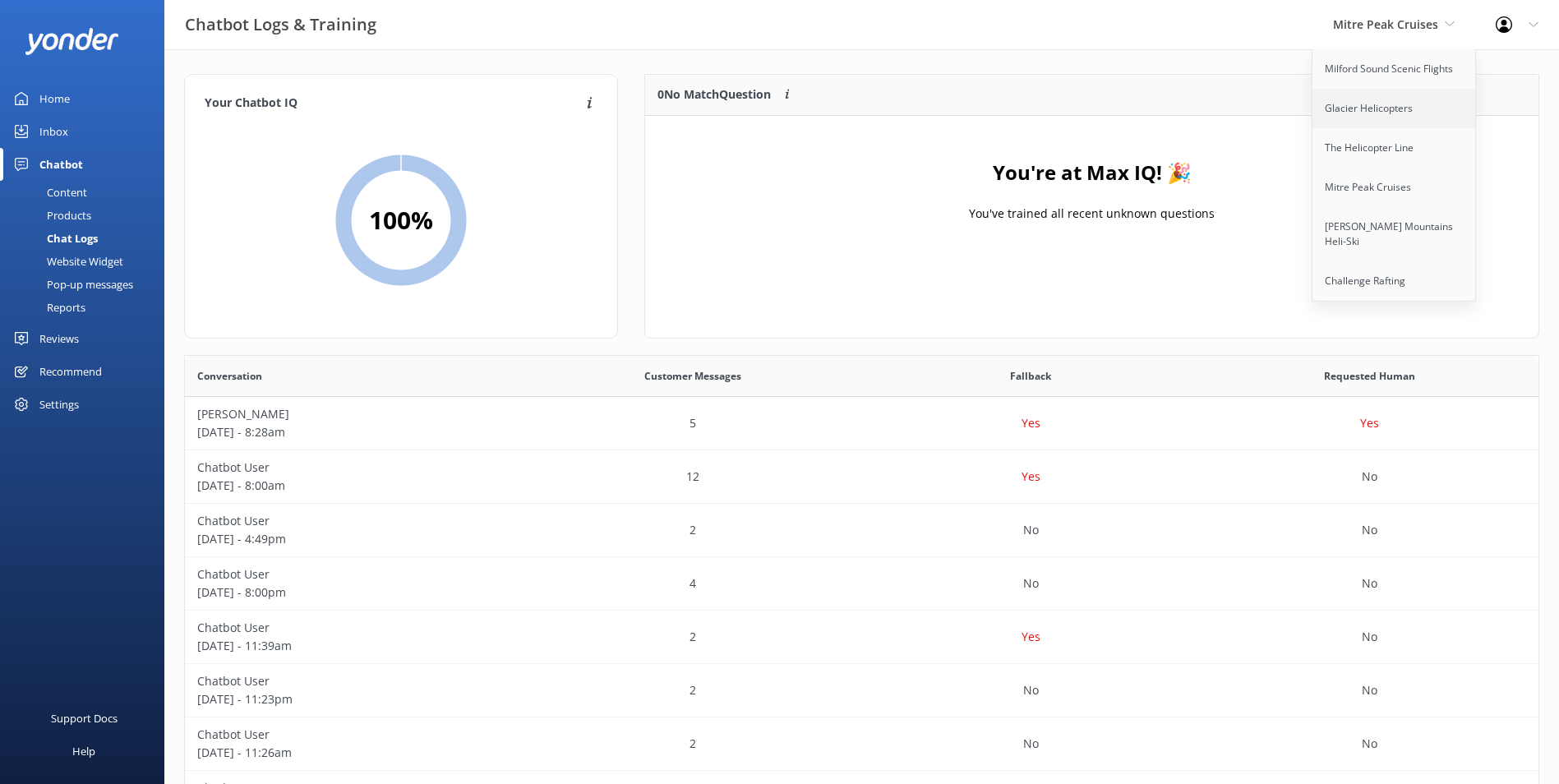
click at [1033, 111] on link "Glacier Helicopters" at bounding box center [1395, 108] width 164 height 40
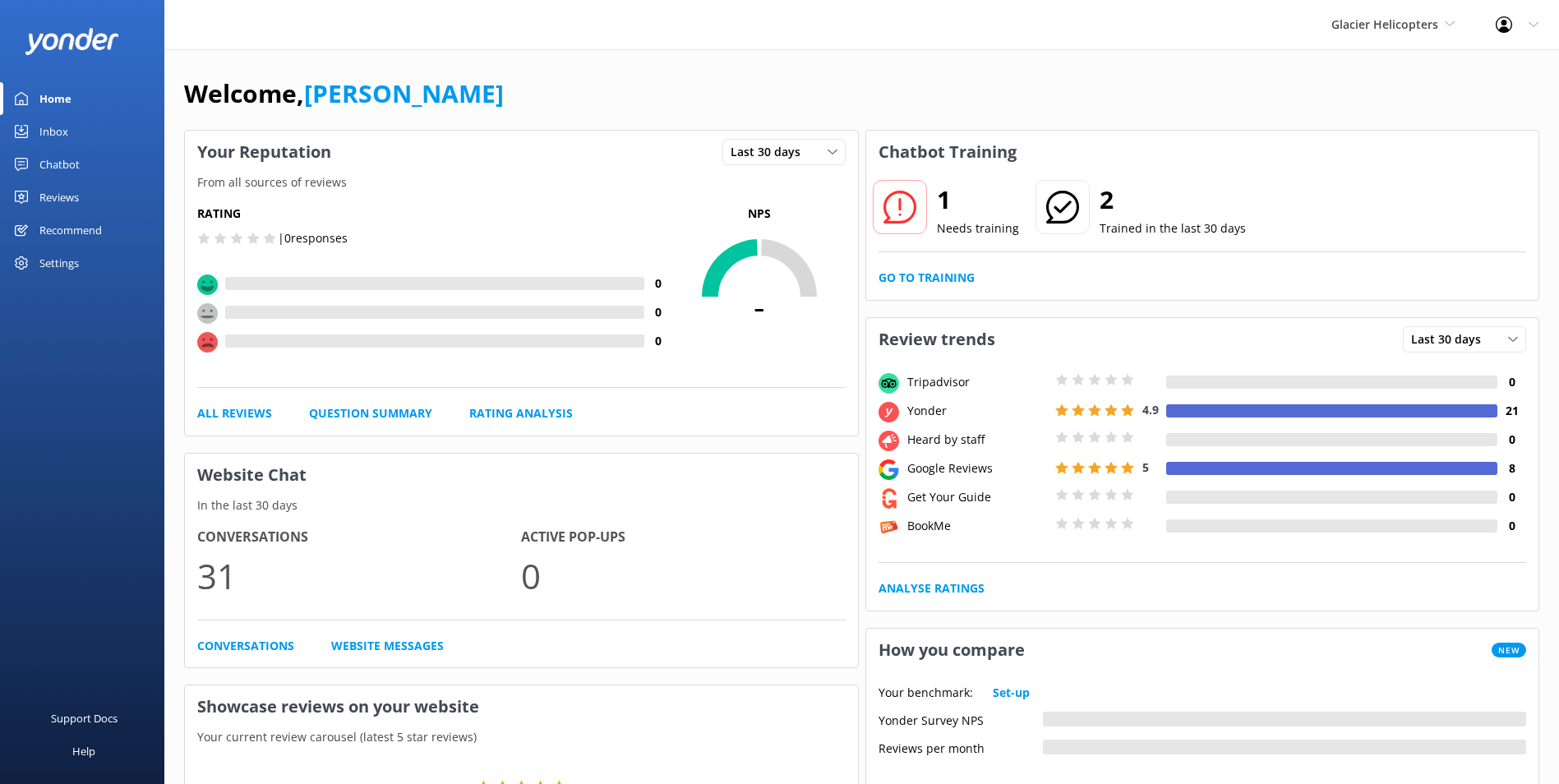
click at [926, 267] on div "1 Needs training 2 Trained in the last 30 days Go to Training" at bounding box center [1203, 237] width 673 height 126
click at [926, 276] on link "Go to Training" at bounding box center [927, 277] width 97 height 18
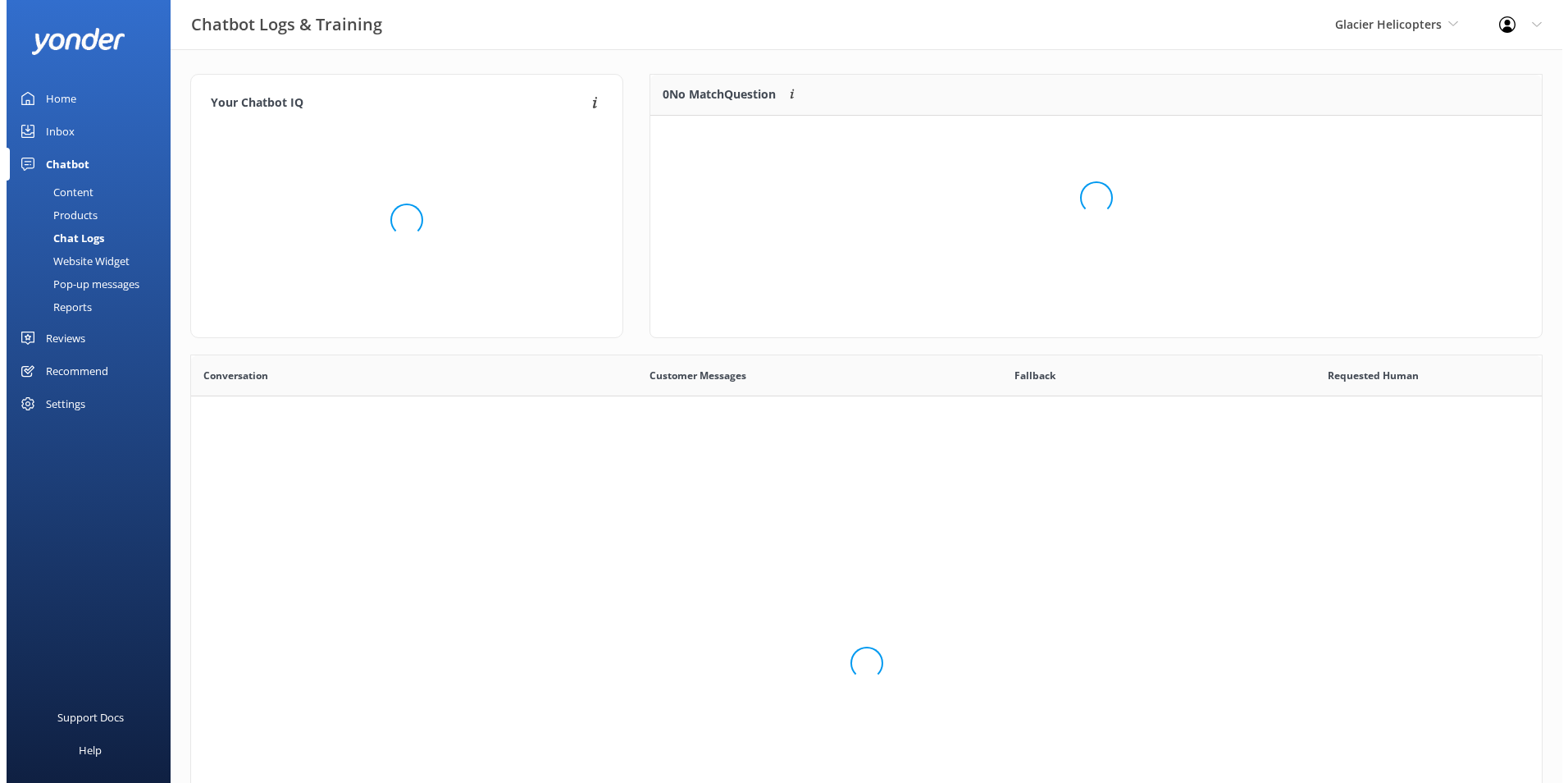
scroll to position [563, 1339]
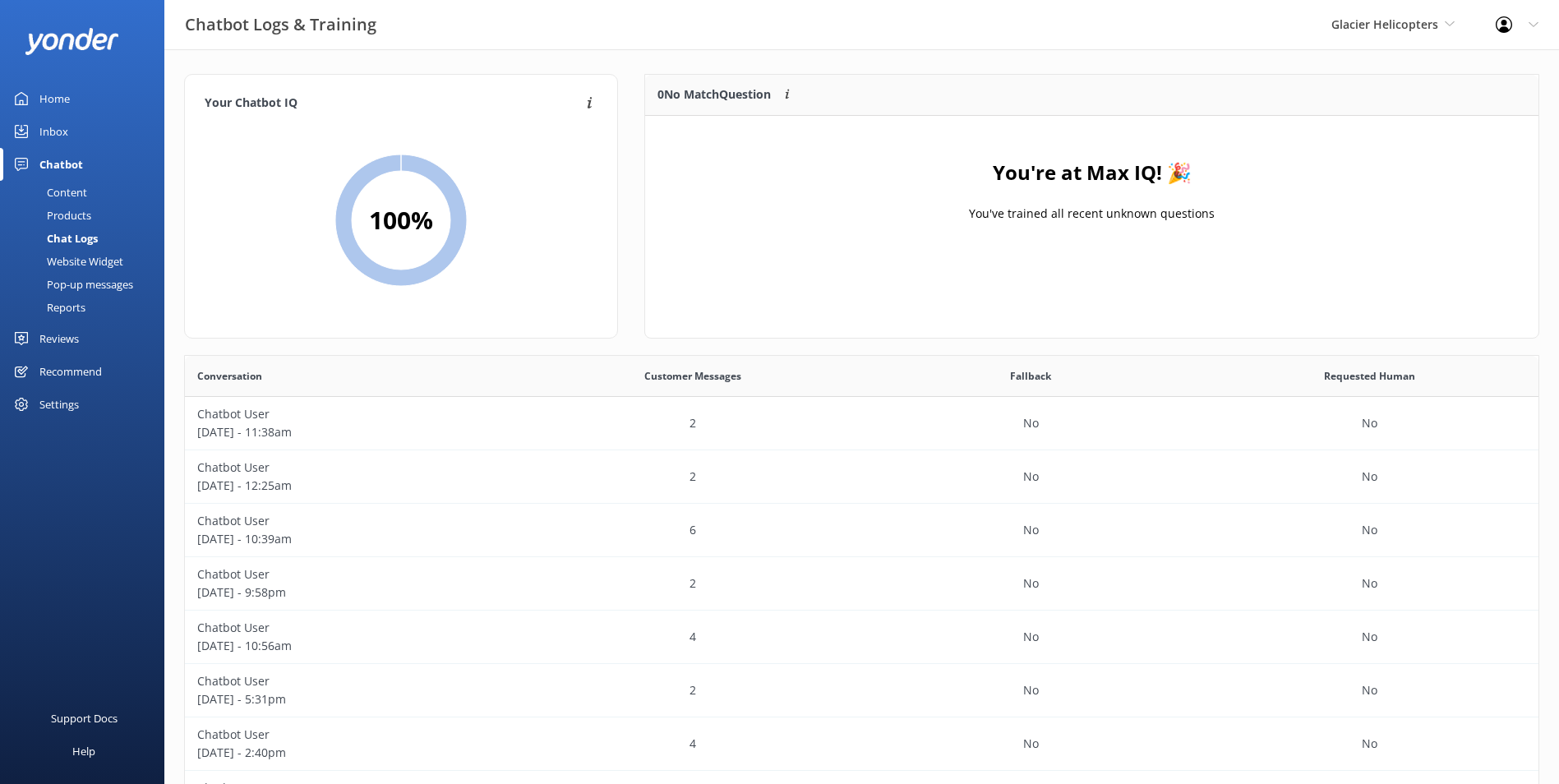
click at [40, 124] on div "Inbox" at bounding box center [54, 131] width 29 height 33
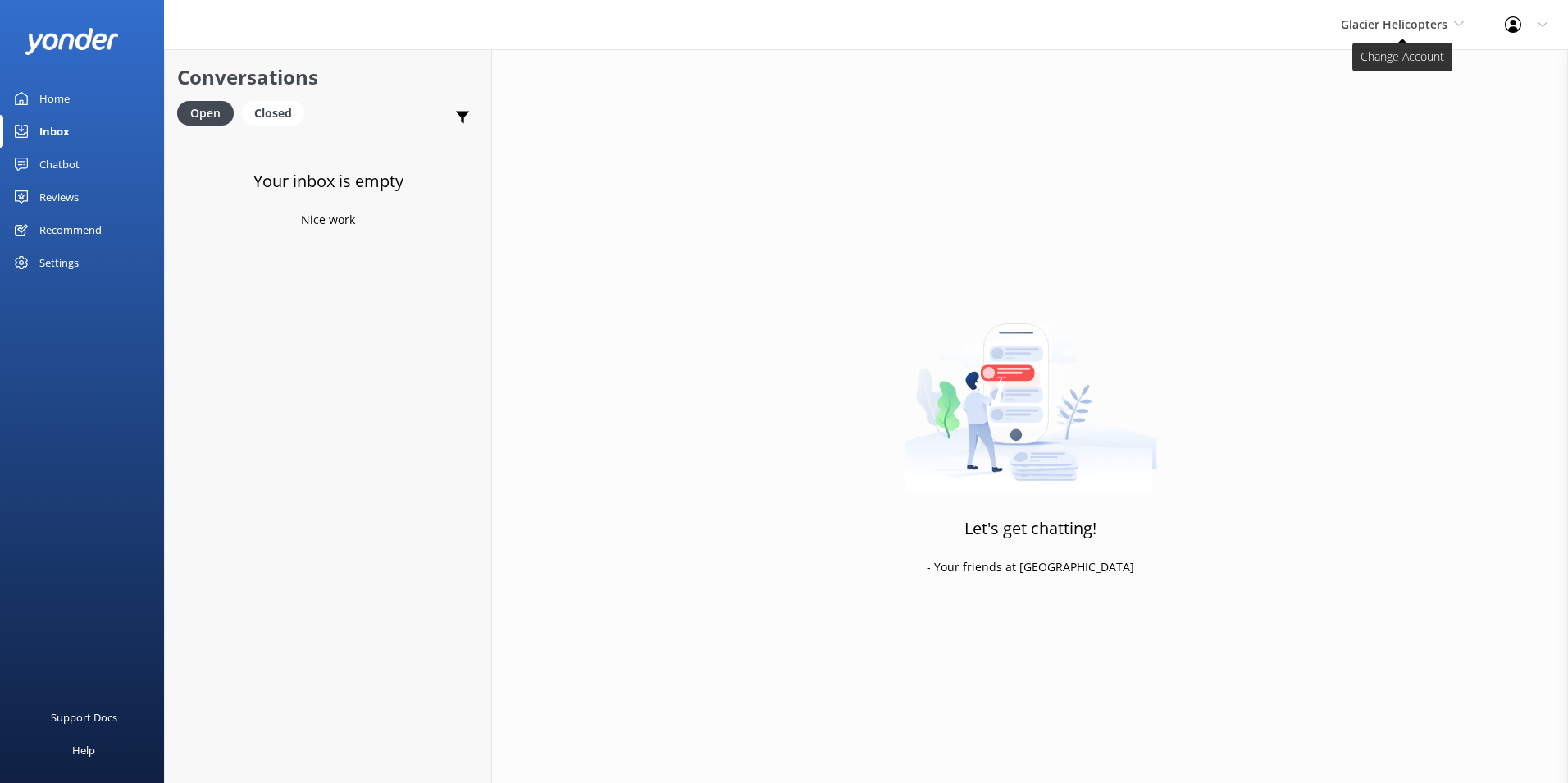
click at [1030, 25] on span "Glacier Helicopters" at bounding box center [1394, 24] width 107 height 15
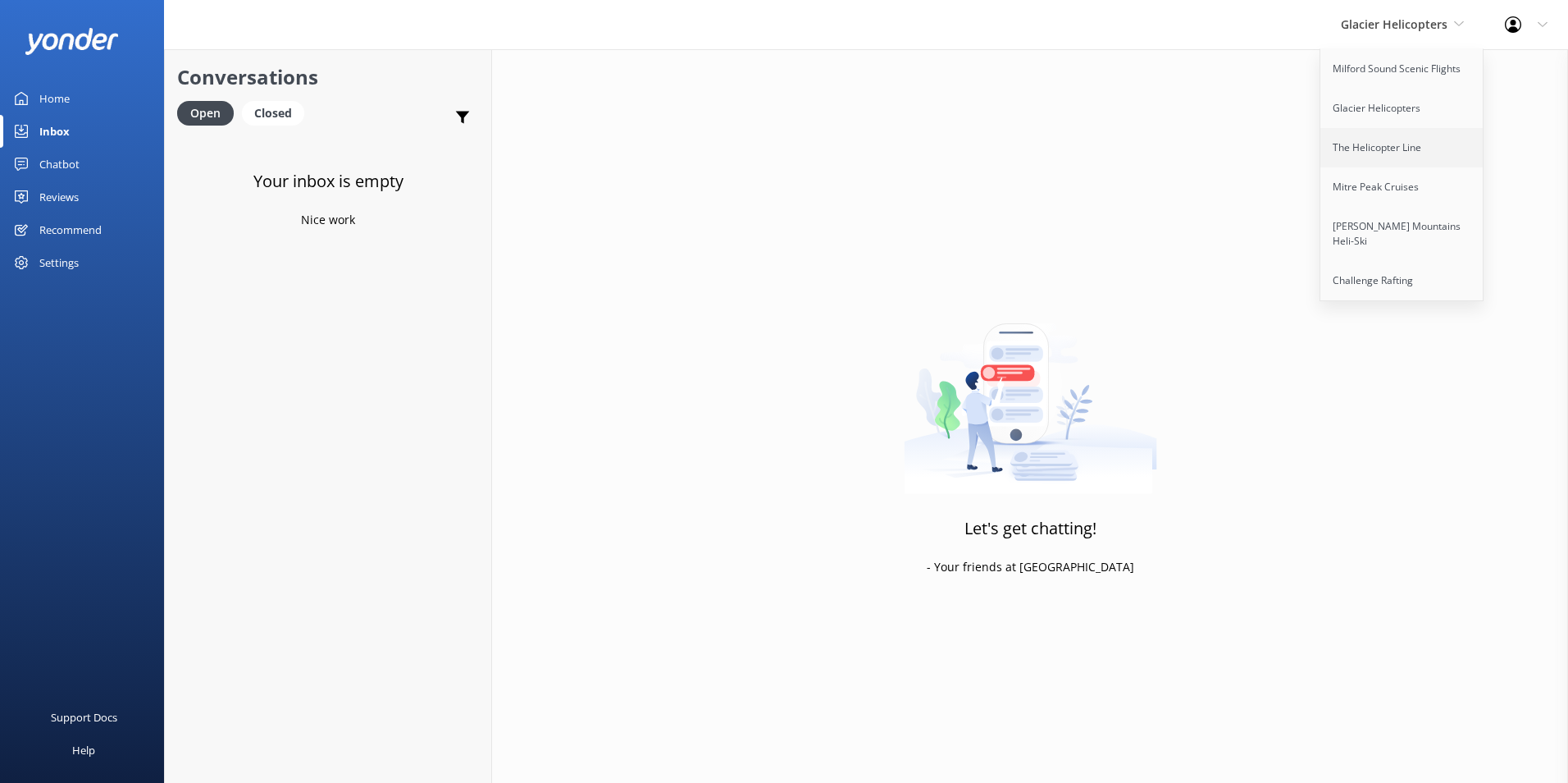
click at [1030, 147] on link "The Helicopter Line" at bounding box center [1402, 148] width 164 height 40
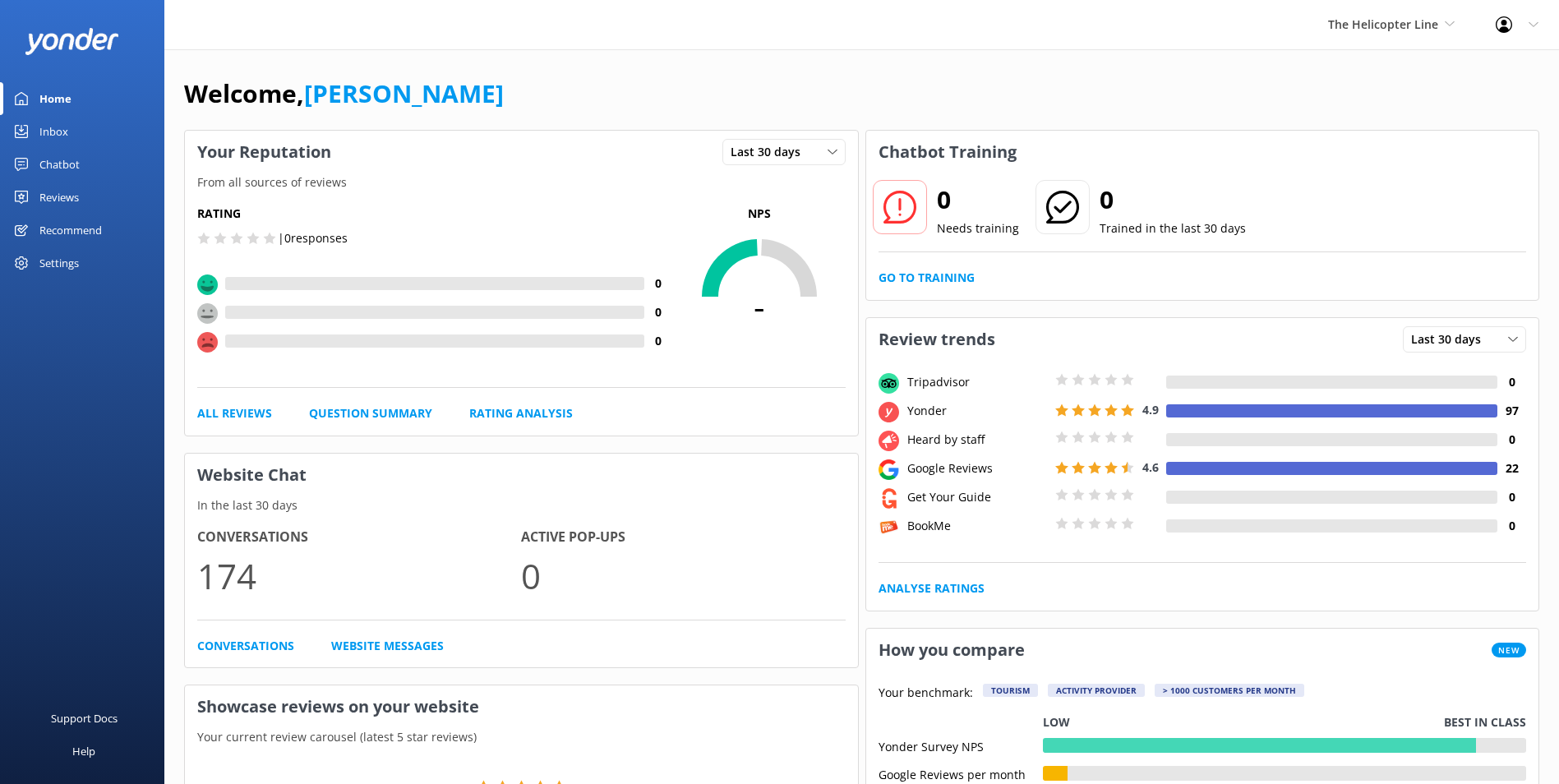
click at [61, 124] on div "Inbox" at bounding box center [54, 131] width 29 height 33
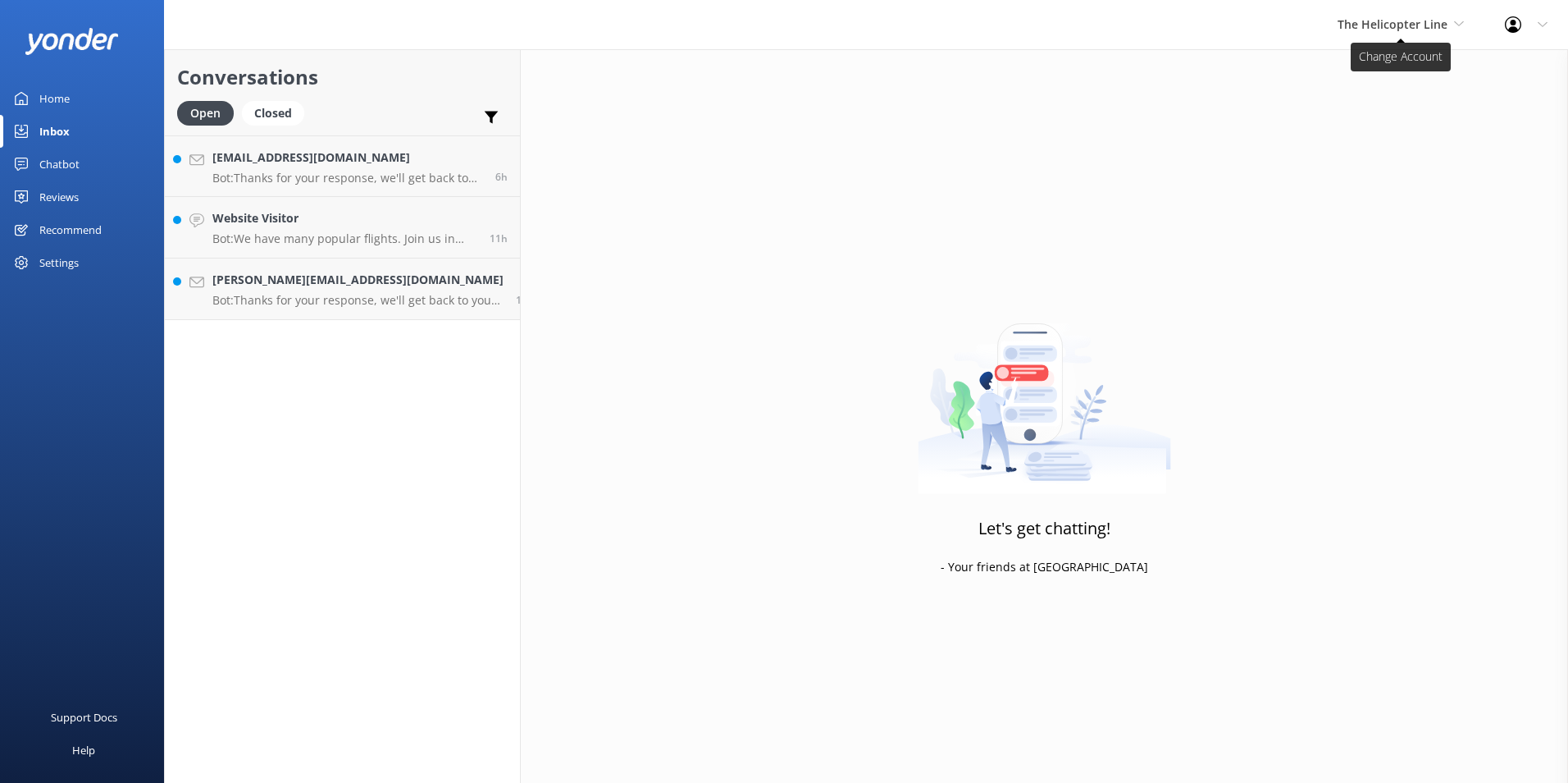
click at [1030, 20] on span "The Helicopter Line" at bounding box center [1393, 24] width 110 height 15
click at [354, 359] on div "Conversations Open Closed Important Assigned to me Unassigned [EMAIL_ADDRESS][D…" at bounding box center [342, 416] width 357 height 734
click at [477, 224] on div "11h" at bounding box center [492, 227] width 30 height 36
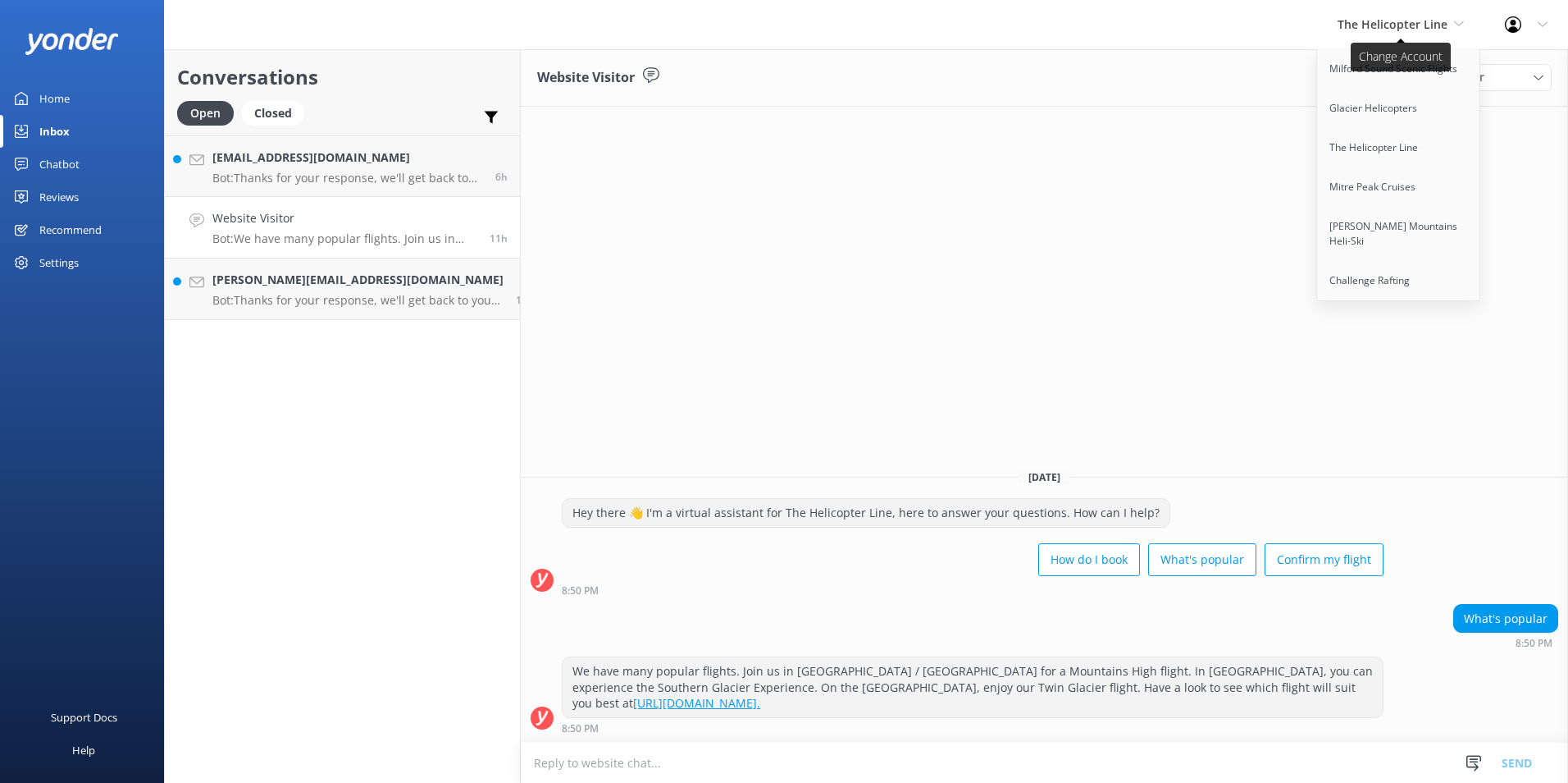
click at [1030, 19] on span "The Helicopter Line" at bounding box center [1393, 24] width 110 height 15
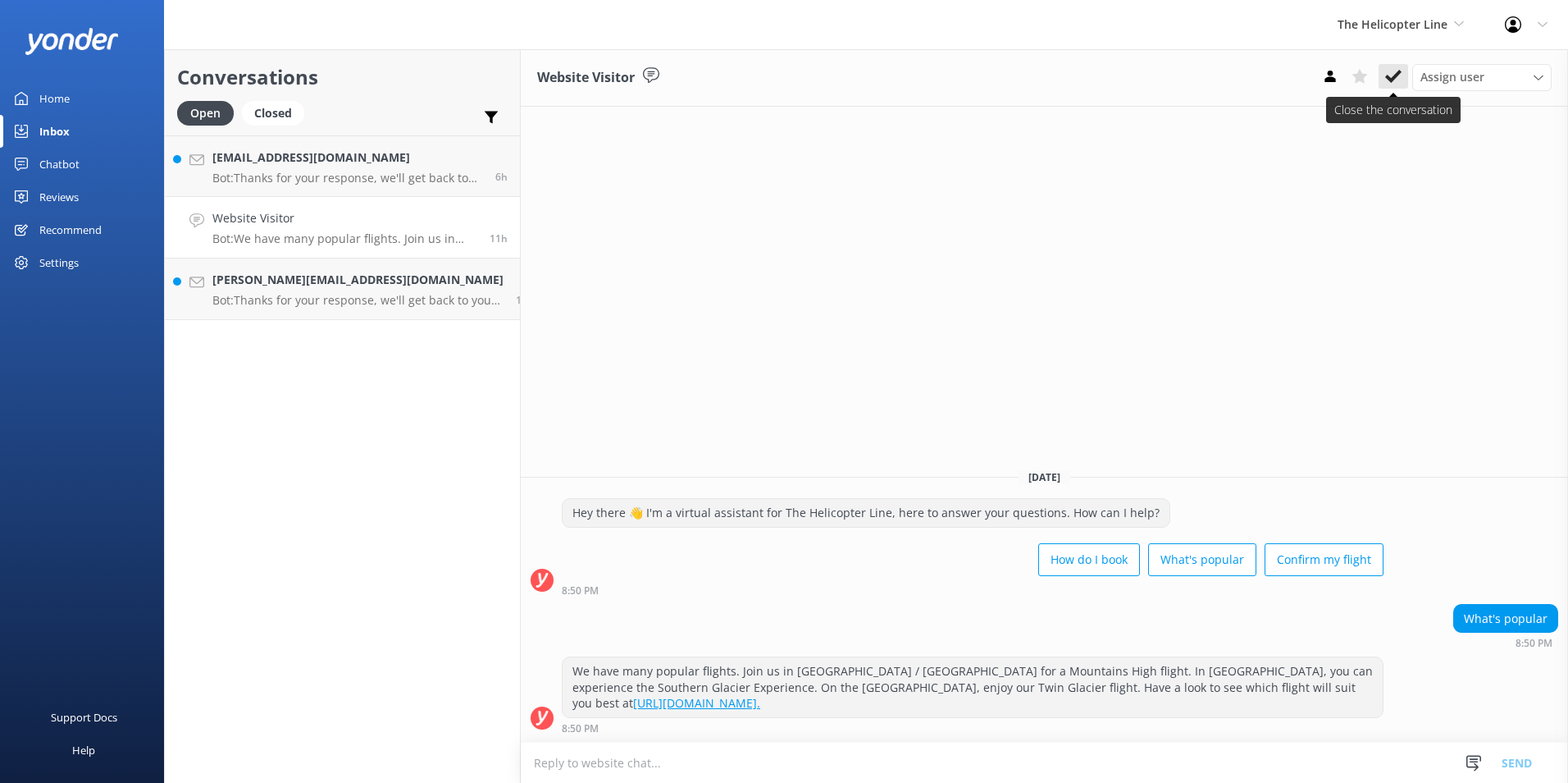
click at [1030, 70] on icon at bounding box center [1393, 76] width 16 height 16
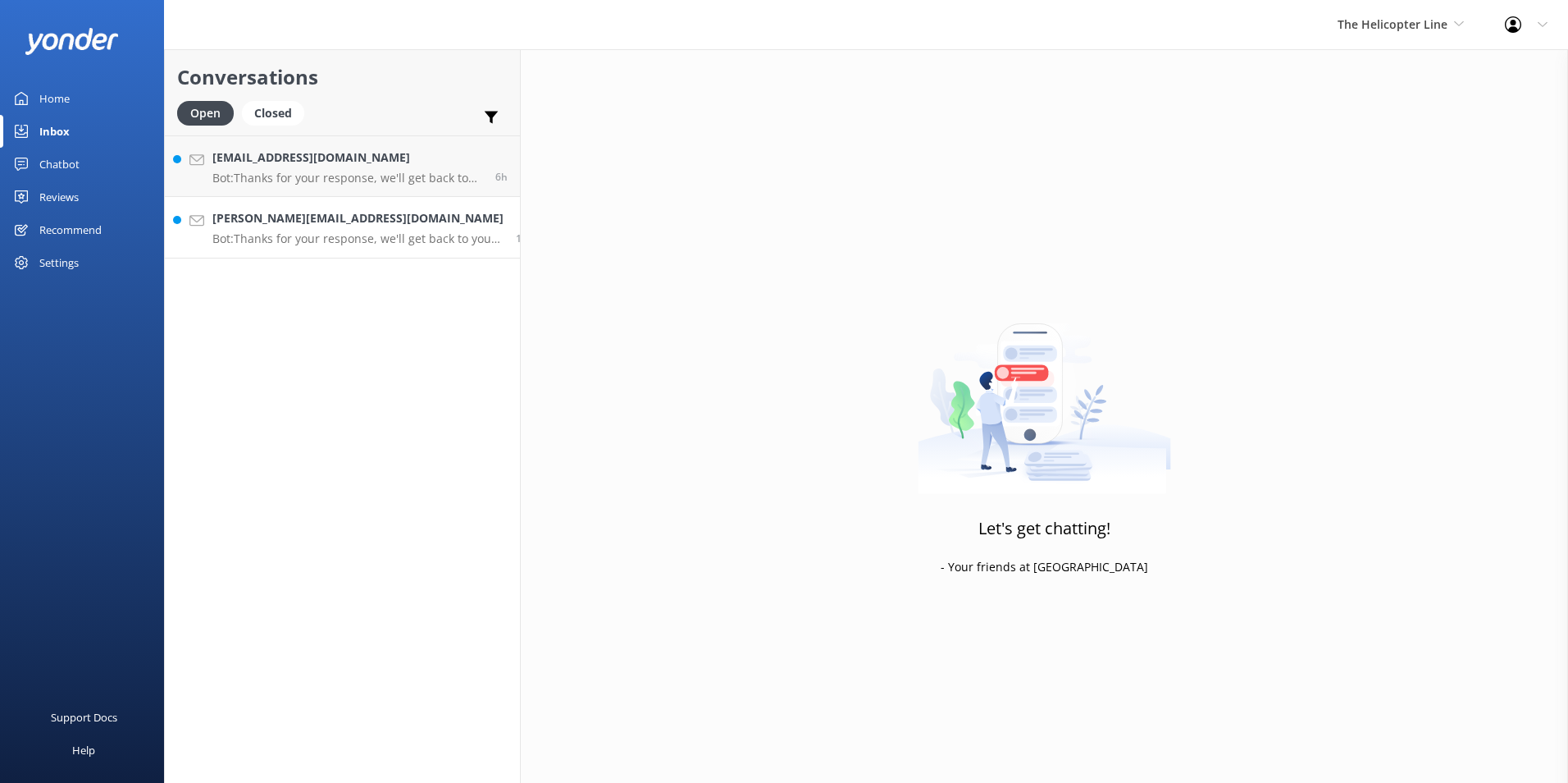
click at [423, 233] on p "Bot: Thanks for your response, we'll get back to you as soon as we can during o…" at bounding box center [358, 238] width 291 height 14
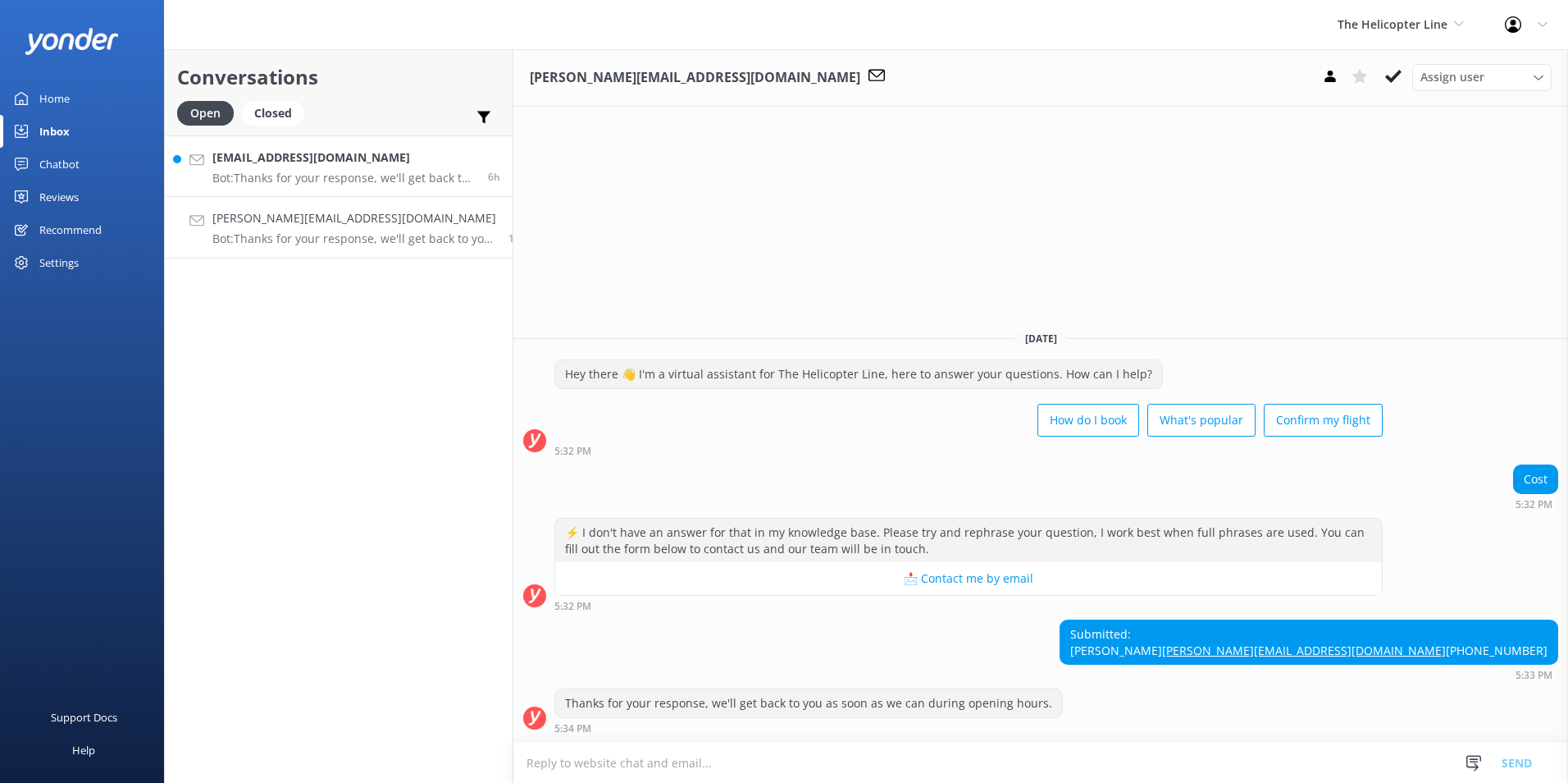
click at [314, 151] on h4 "[EMAIL_ADDRESS][DOMAIN_NAME]" at bounding box center [343, 157] width 263 height 18
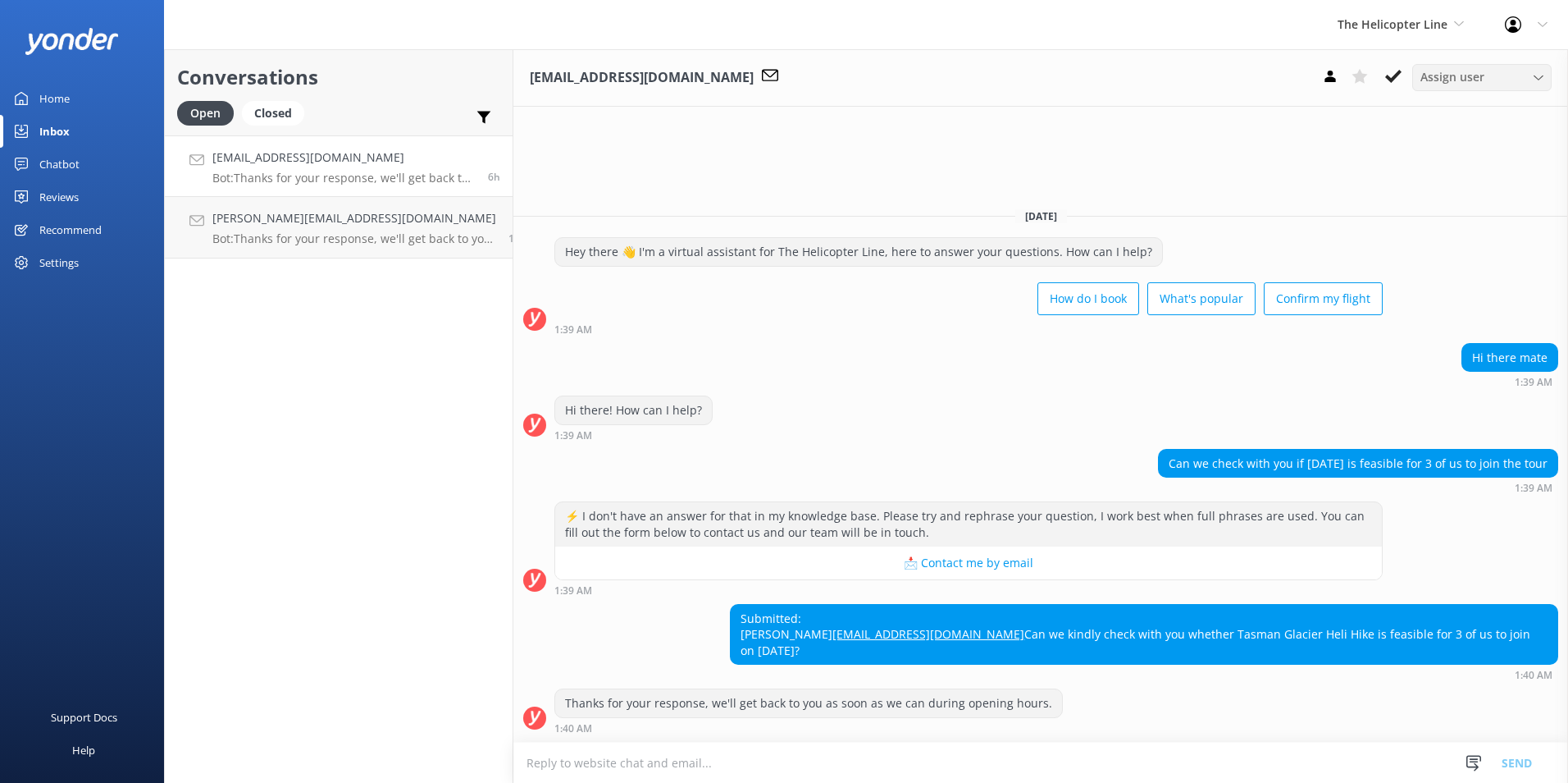
click at [1030, 77] on span "Assign user" at bounding box center [1452, 77] width 64 height 18
click at [1030, 217] on div "Central Reservations" at bounding box center [1471, 210] width 99 height 16
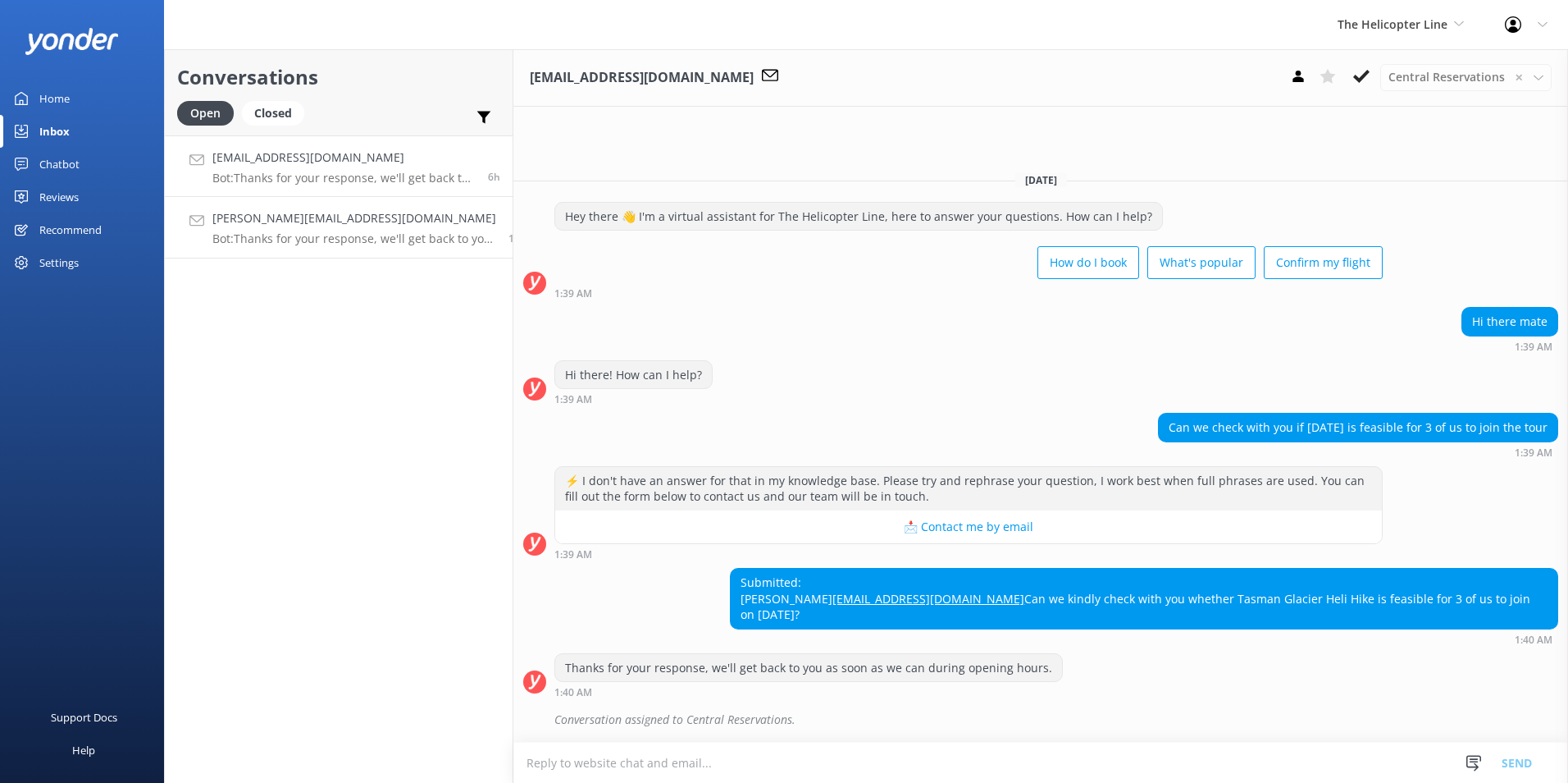
click at [374, 217] on h4 "[PERSON_NAME][EMAIL_ADDRESS][DOMAIN_NAME]" at bounding box center [354, 218] width 283 height 18
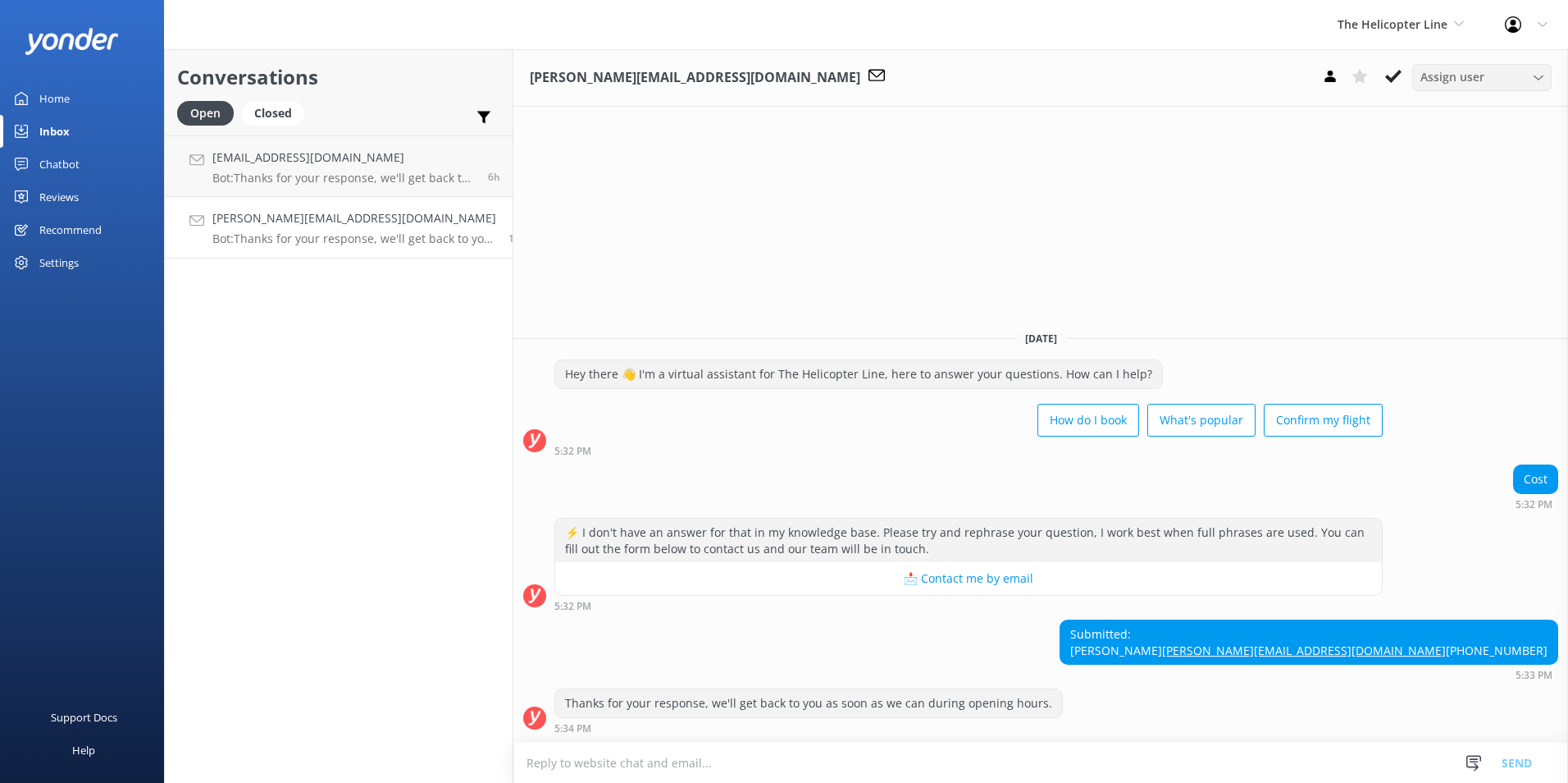
click at [1030, 78] on div "Assign user" at bounding box center [1482, 77] width 131 height 18
click at [1030, 206] on div "Central Reservations" at bounding box center [1471, 210] width 99 height 16
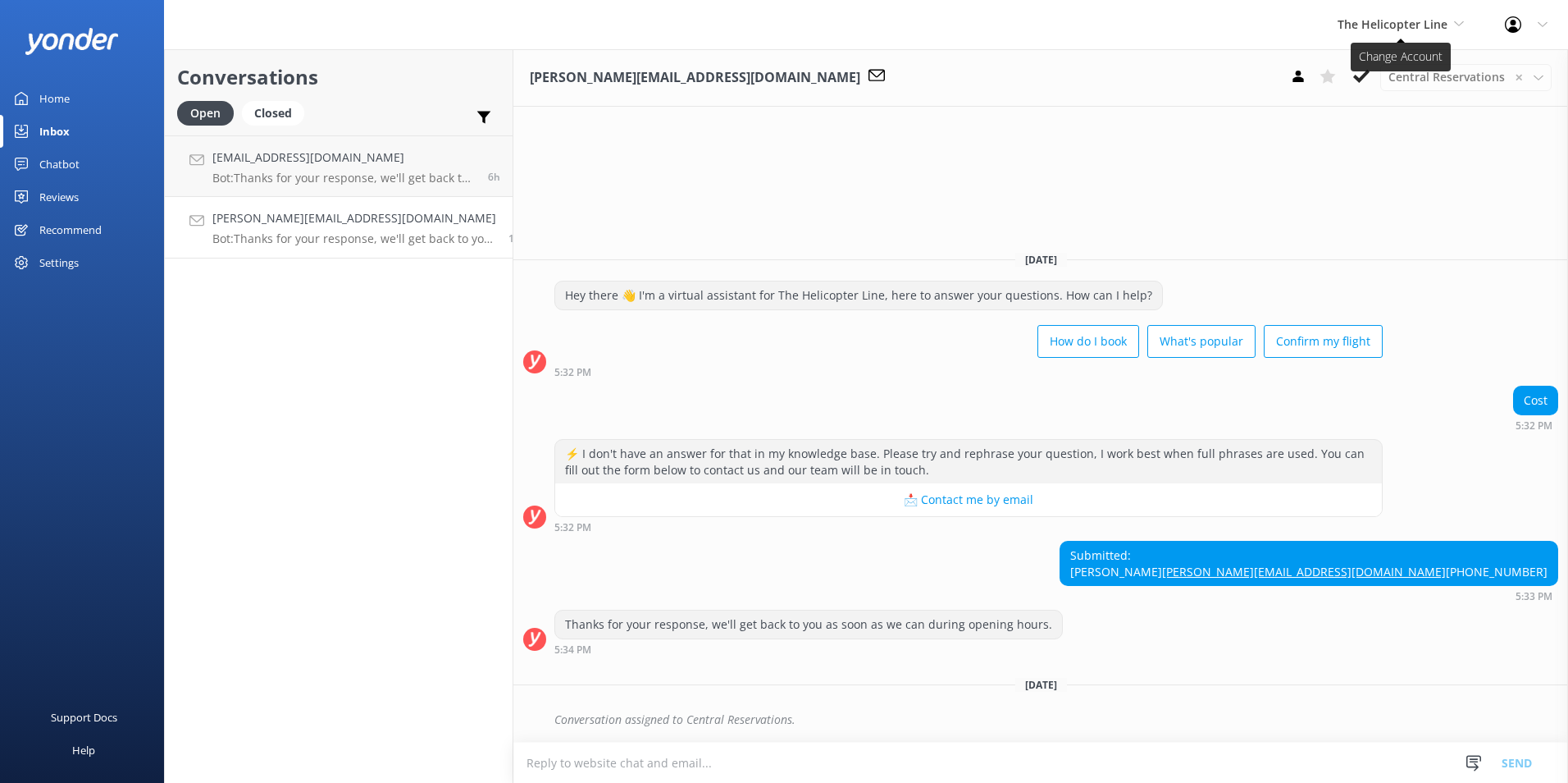
click at [1030, 27] on span "The Helicopter Line" at bounding box center [1393, 24] width 110 height 15
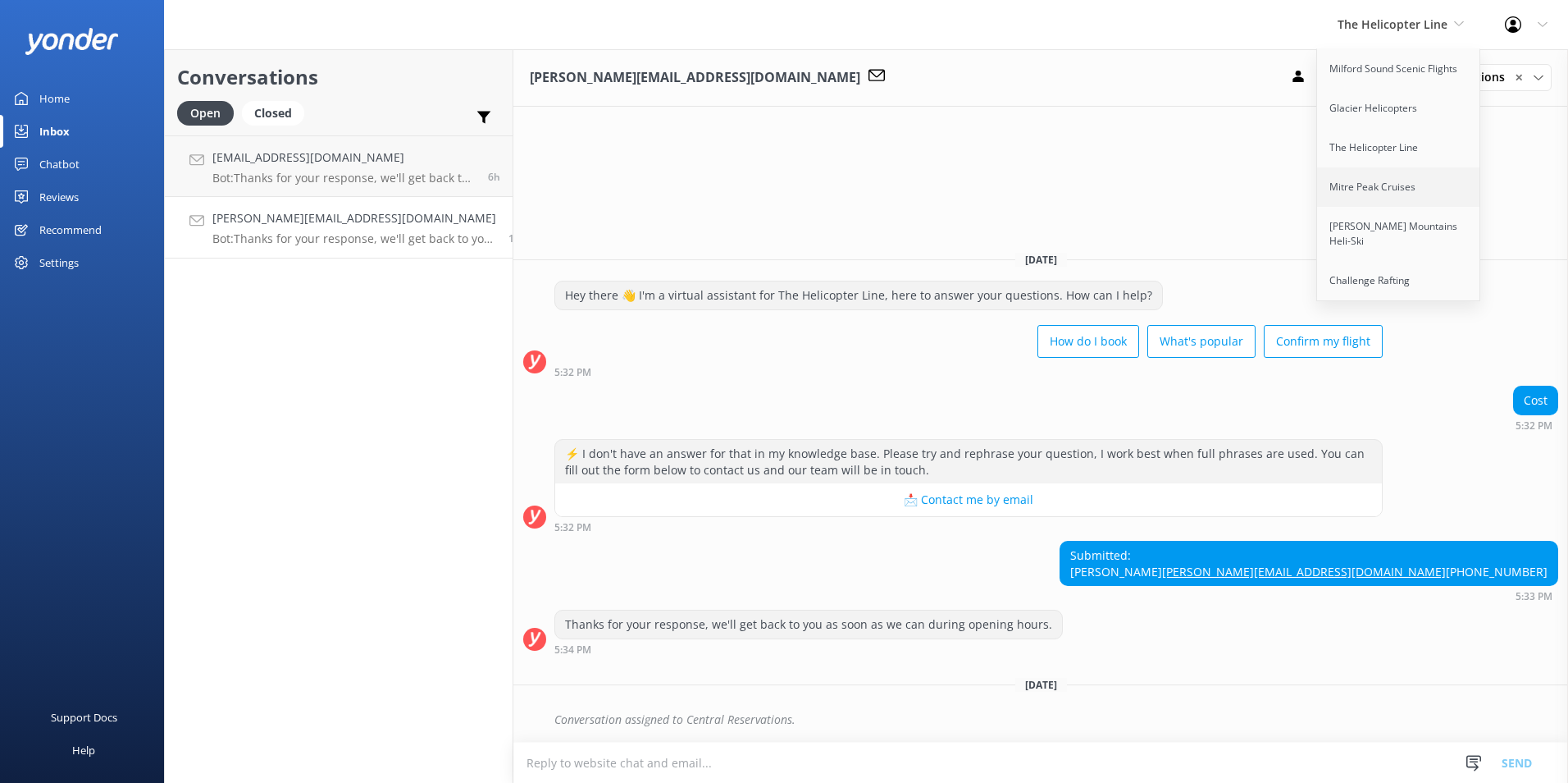
click at [1030, 187] on link "Mitre Peak Cruises" at bounding box center [1399, 187] width 164 height 40
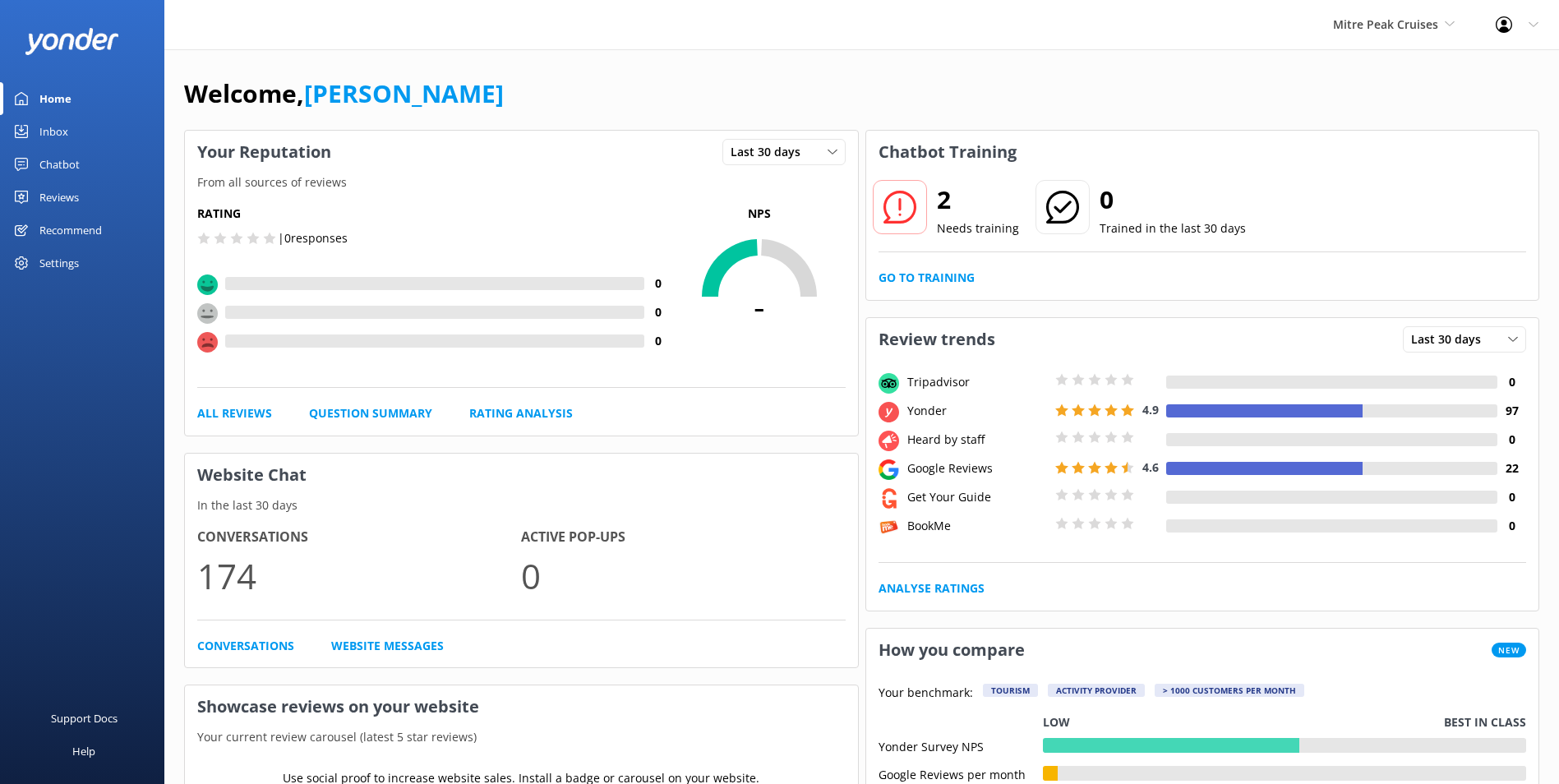
click at [1033, 37] on div "Mitre Peak Cruises Milford Sound Scenic Flights Glacier Helicopters The Helicop…" at bounding box center [1394, 24] width 162 height 49
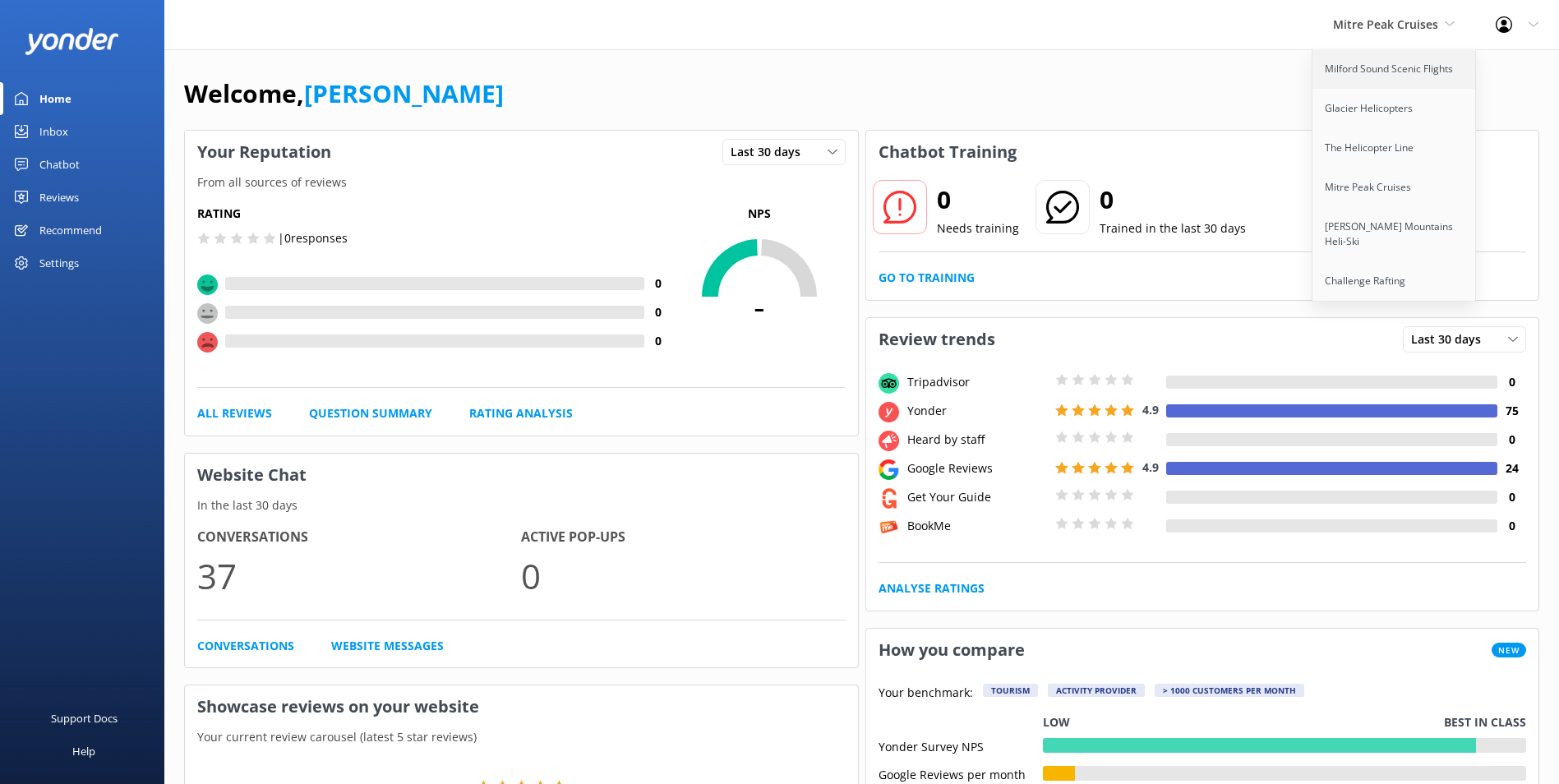
click at [1033, 74] on link "Milford Sound Scenic Flights" at bounding box center [1395, 69] width 164 height 40
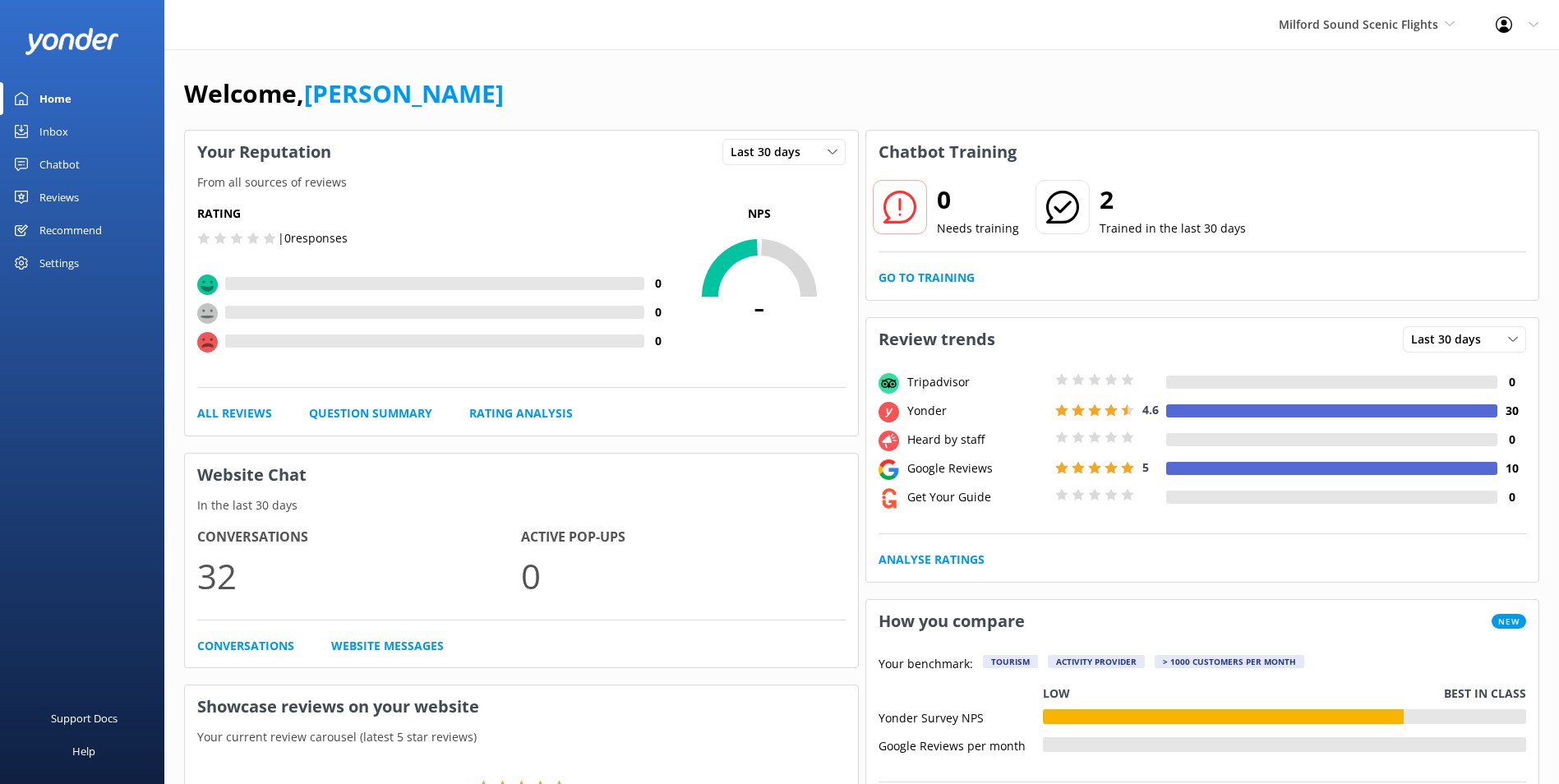
click at [80, 119] on link "Inbox" at bounding box center [82, 131] width 164 height 33
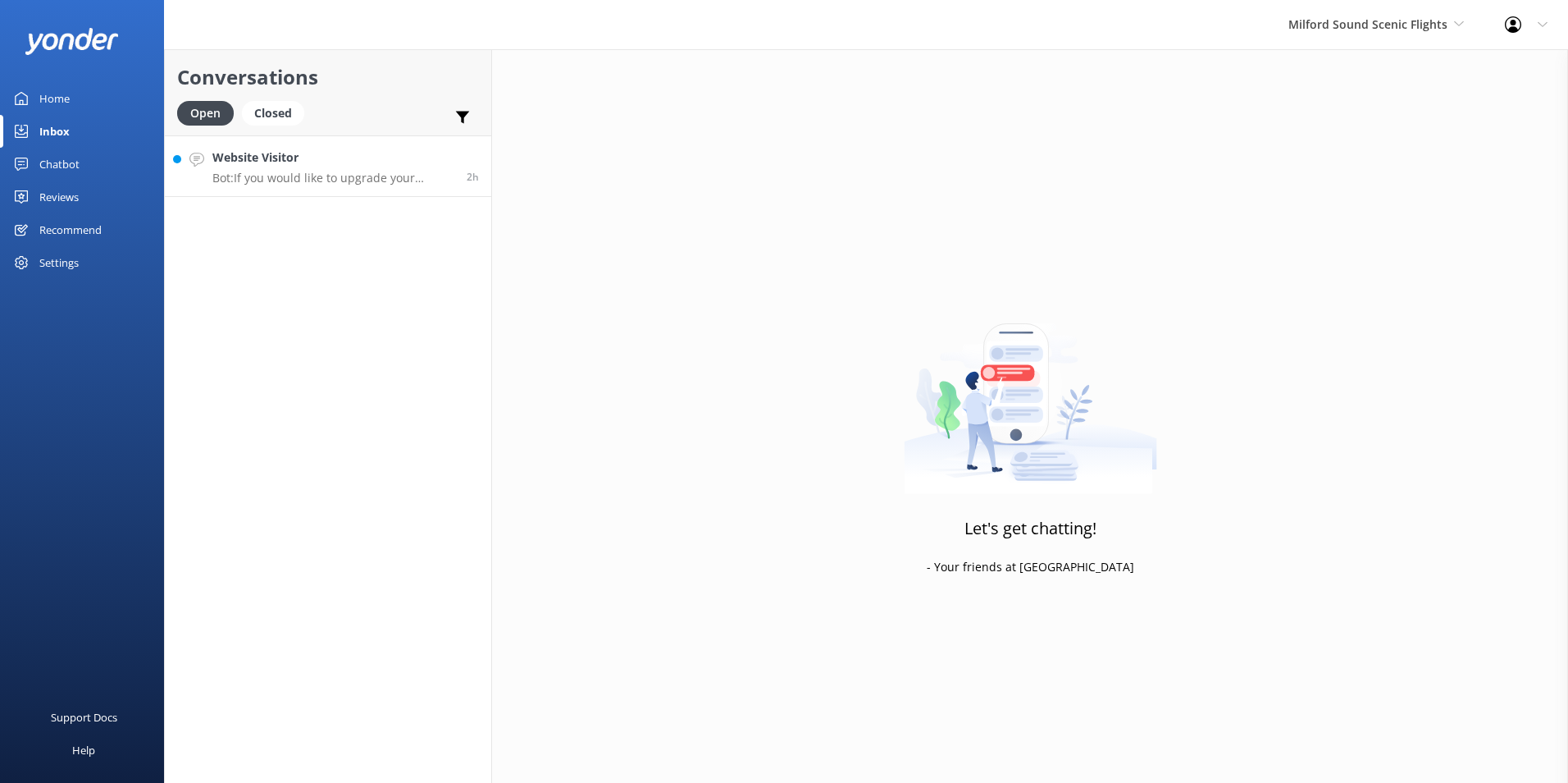
click at [316, 175] on p "Bot: If you would like to upgrade your booking, please either give our reservat…" at bounding box center [332, 177] width 242 height 14
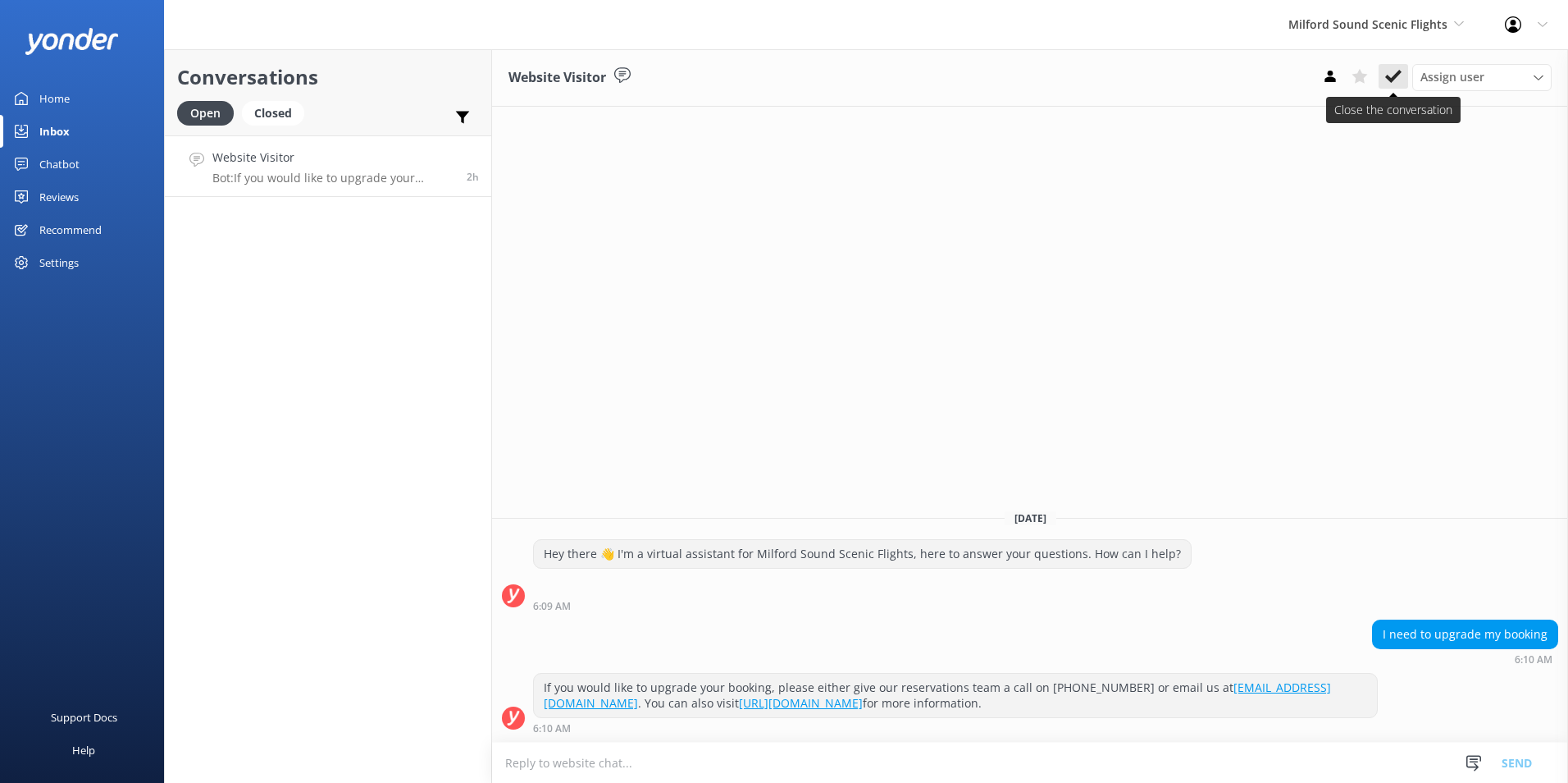
click at [1030, 85] on button at bounding box center [1393, 76] width 30 height 25
